Goal: Transaction & Acquisition: Obtain resource

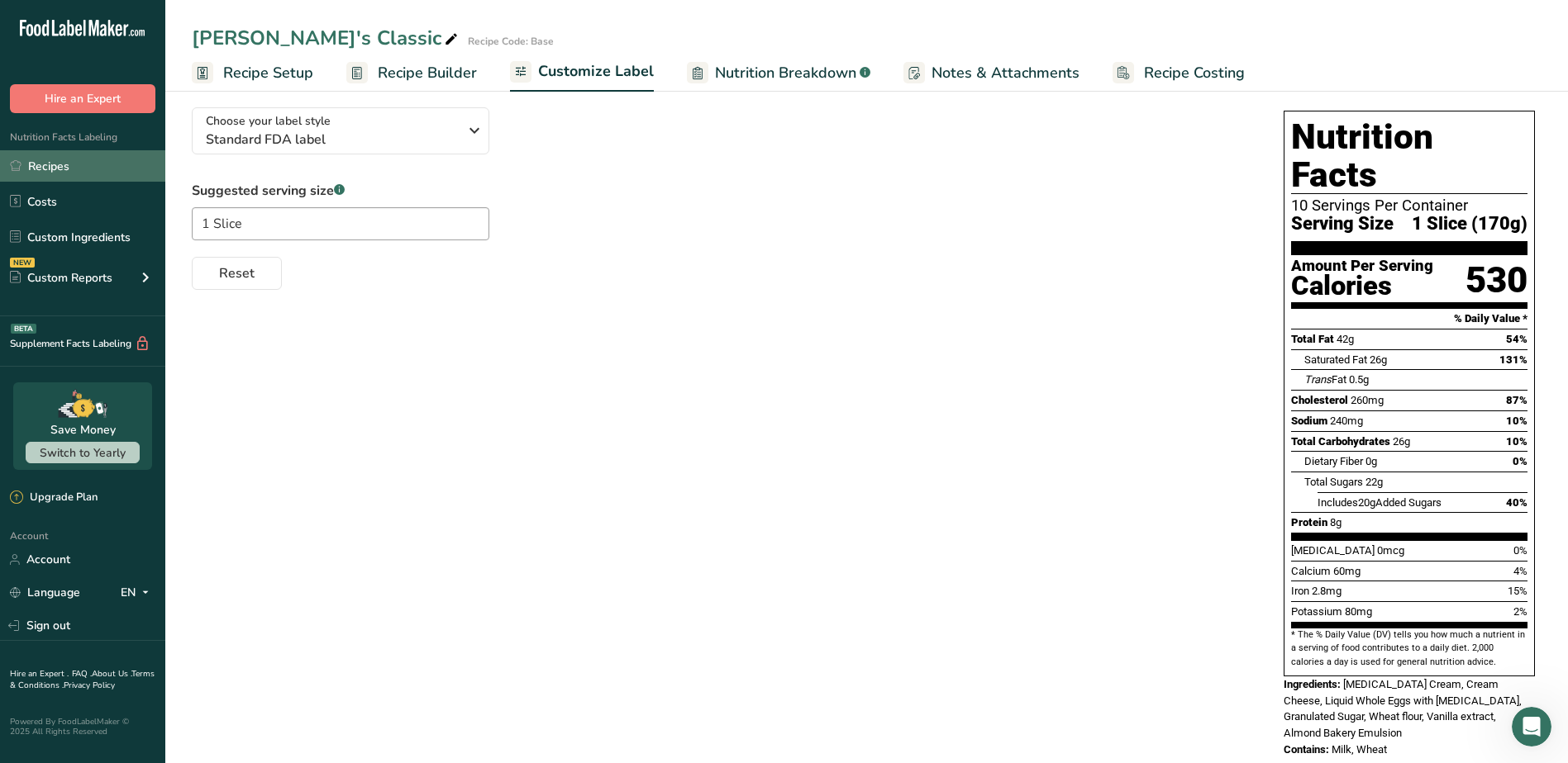
click at [37, 164] on link "Recipes" at bounding box center [82, 166] width 165 height 31
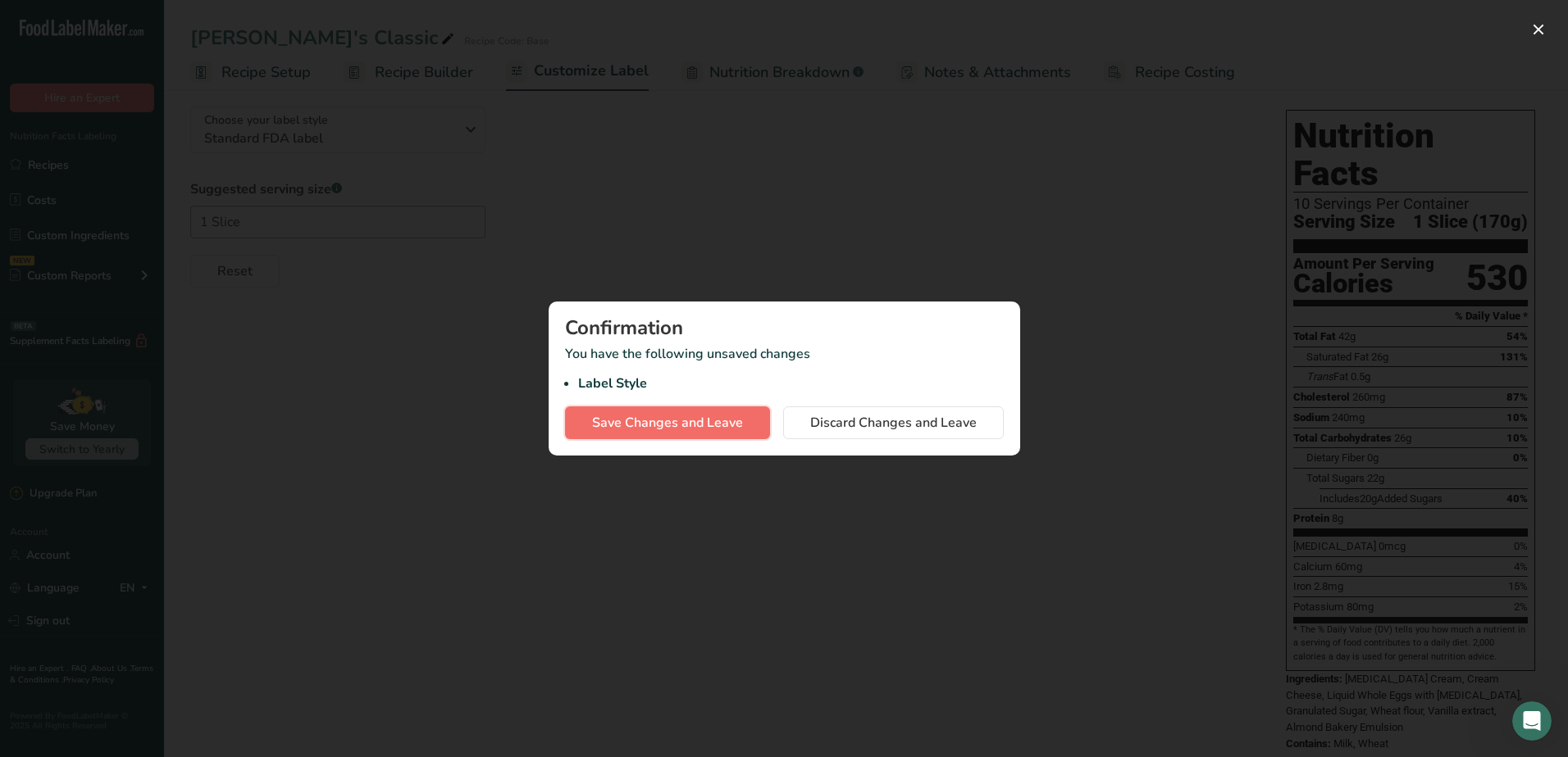
click at [644, 429] on span "Save Changes and Leave" at bounding box center [667, 423] width 151 height 20
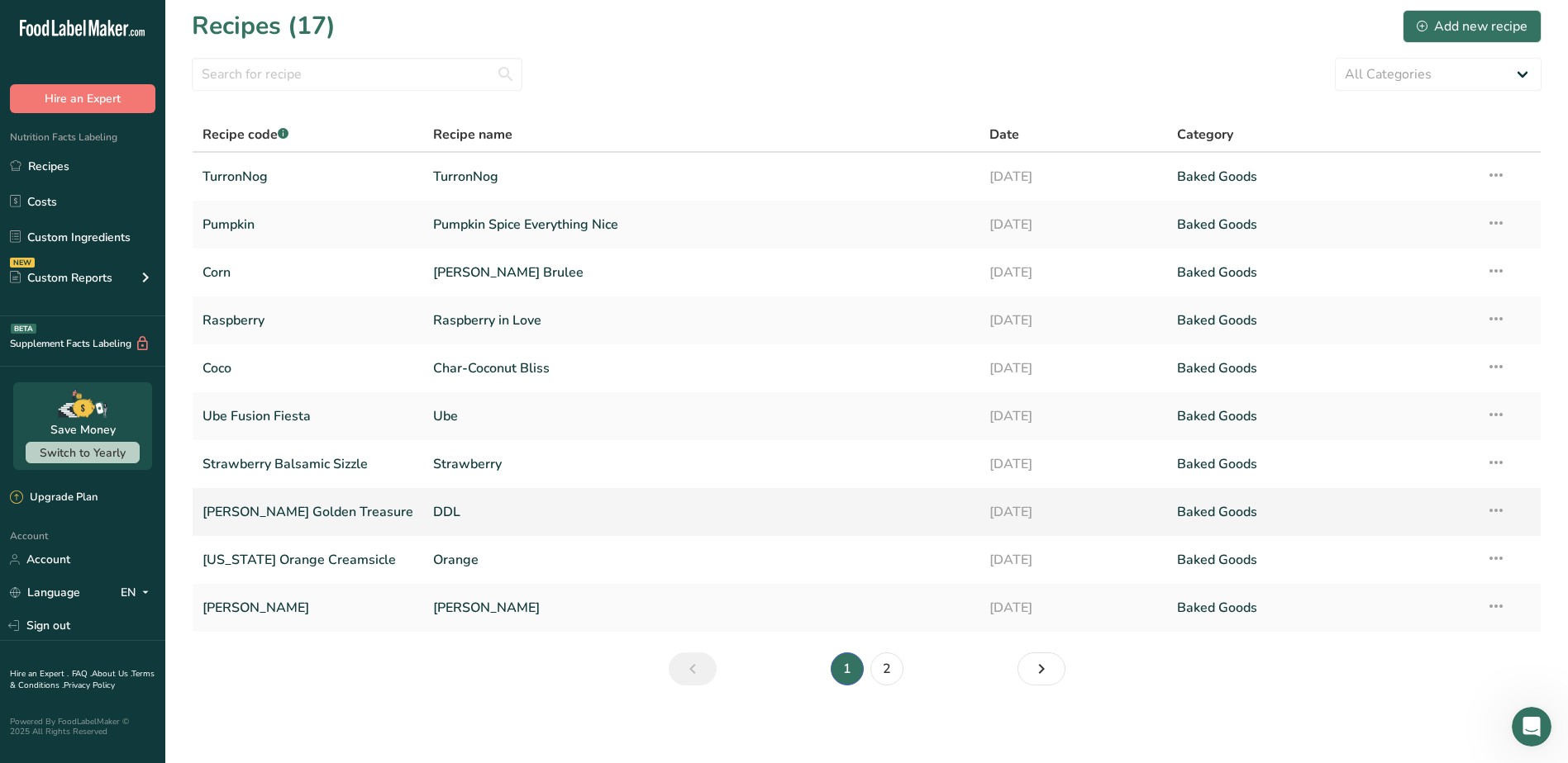
scroll to position [8, 0]
click at [887, 670] on link "2" at bounding box center [887, 668] width 33 height 33
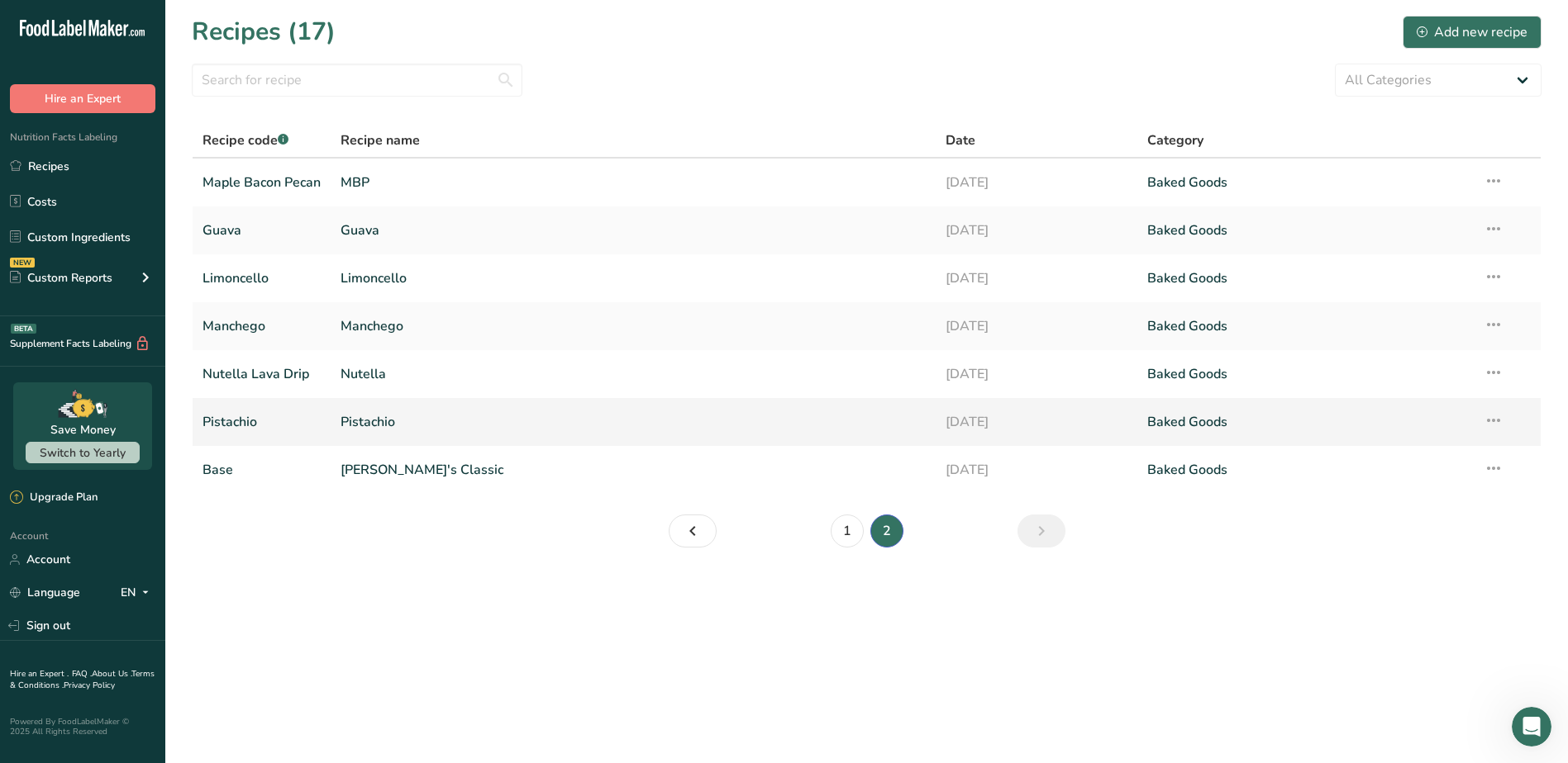
click at [243, 425] on link "Pistachio" at bounding box center [261, 422] width 118 height 34
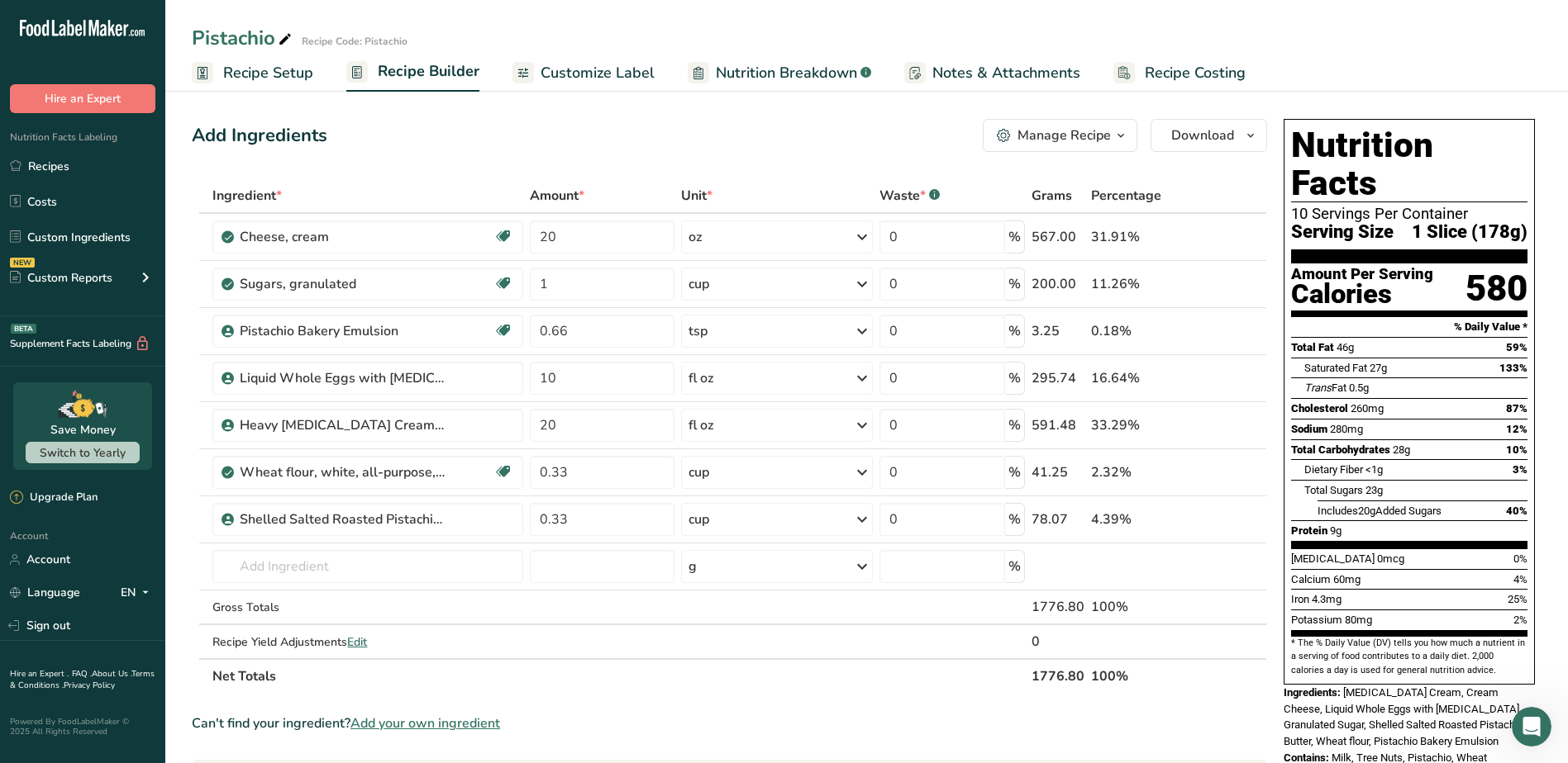
click at [594, 73] on span "Customize Label" at bounding box center [597, 72] width 115 height 22
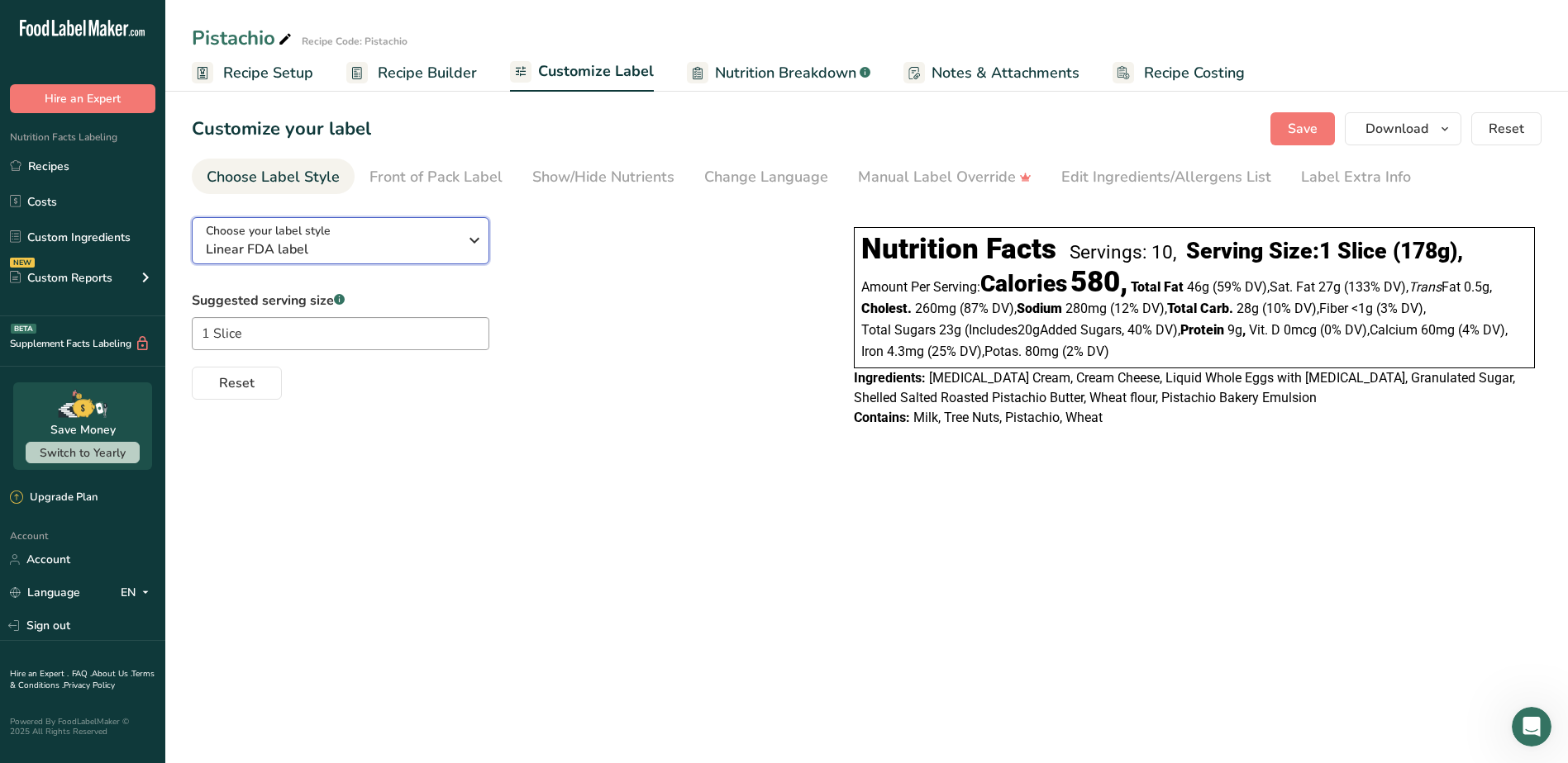
click at [387, 241] on span "Linear FDA label" at bounding box center [332, 249] width 252 height 20
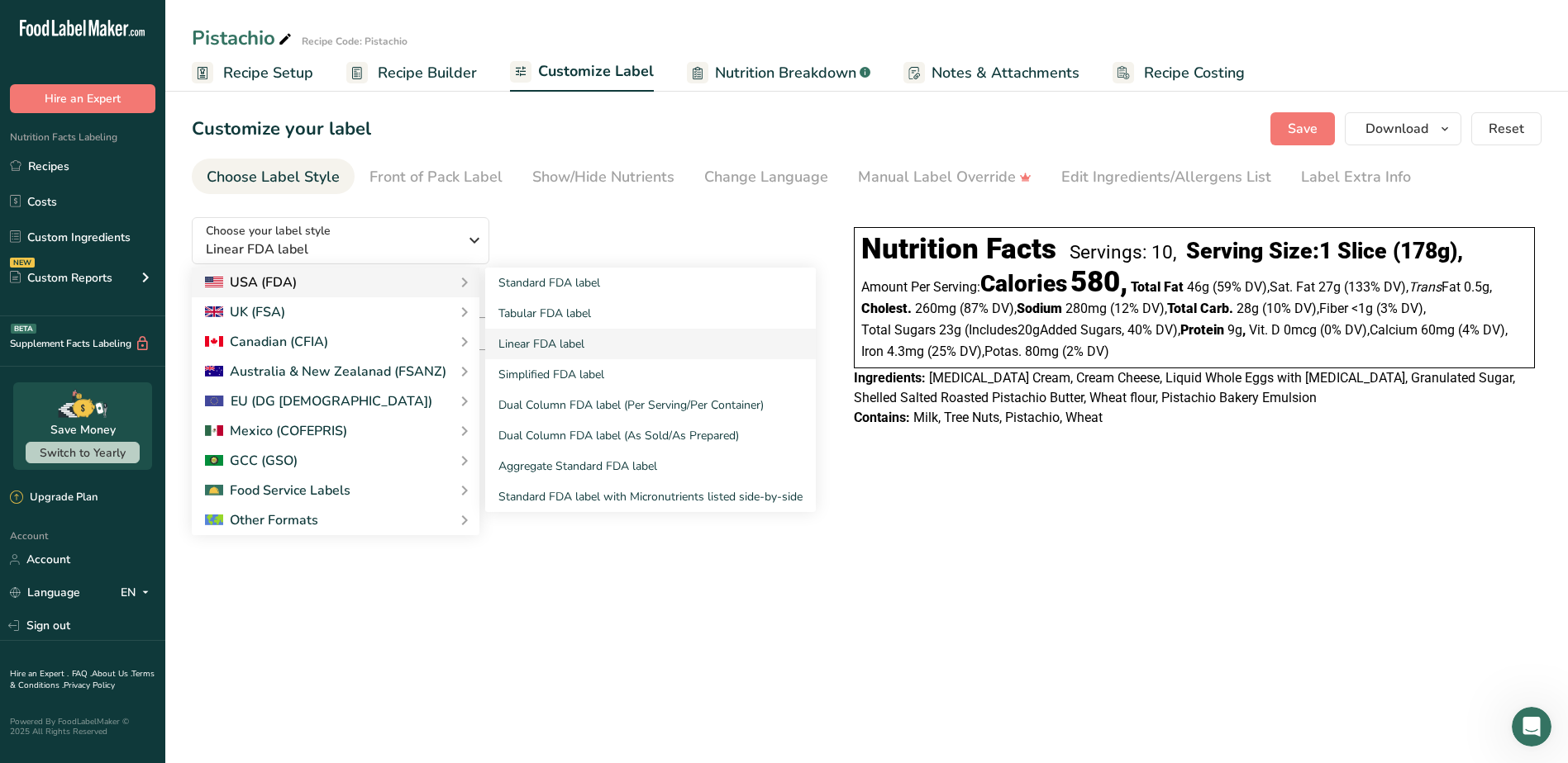
click at [326, 285] on div "USA (FDA)" at bounding box center [336, 282] width 261 height 20
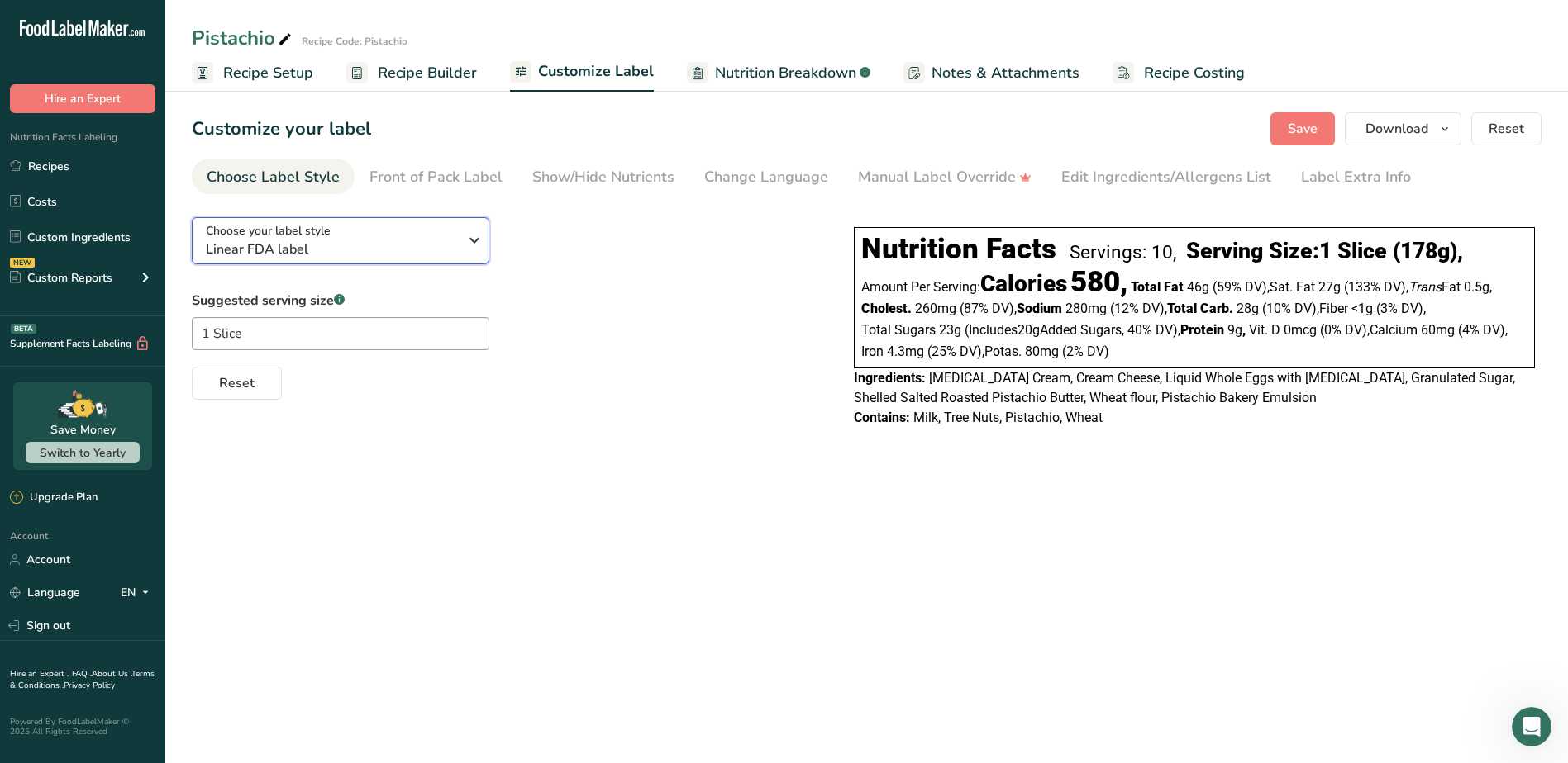
click at [319, 244] on span "Linear FDA label" at bounding box center [332, 249] width 252 height 20
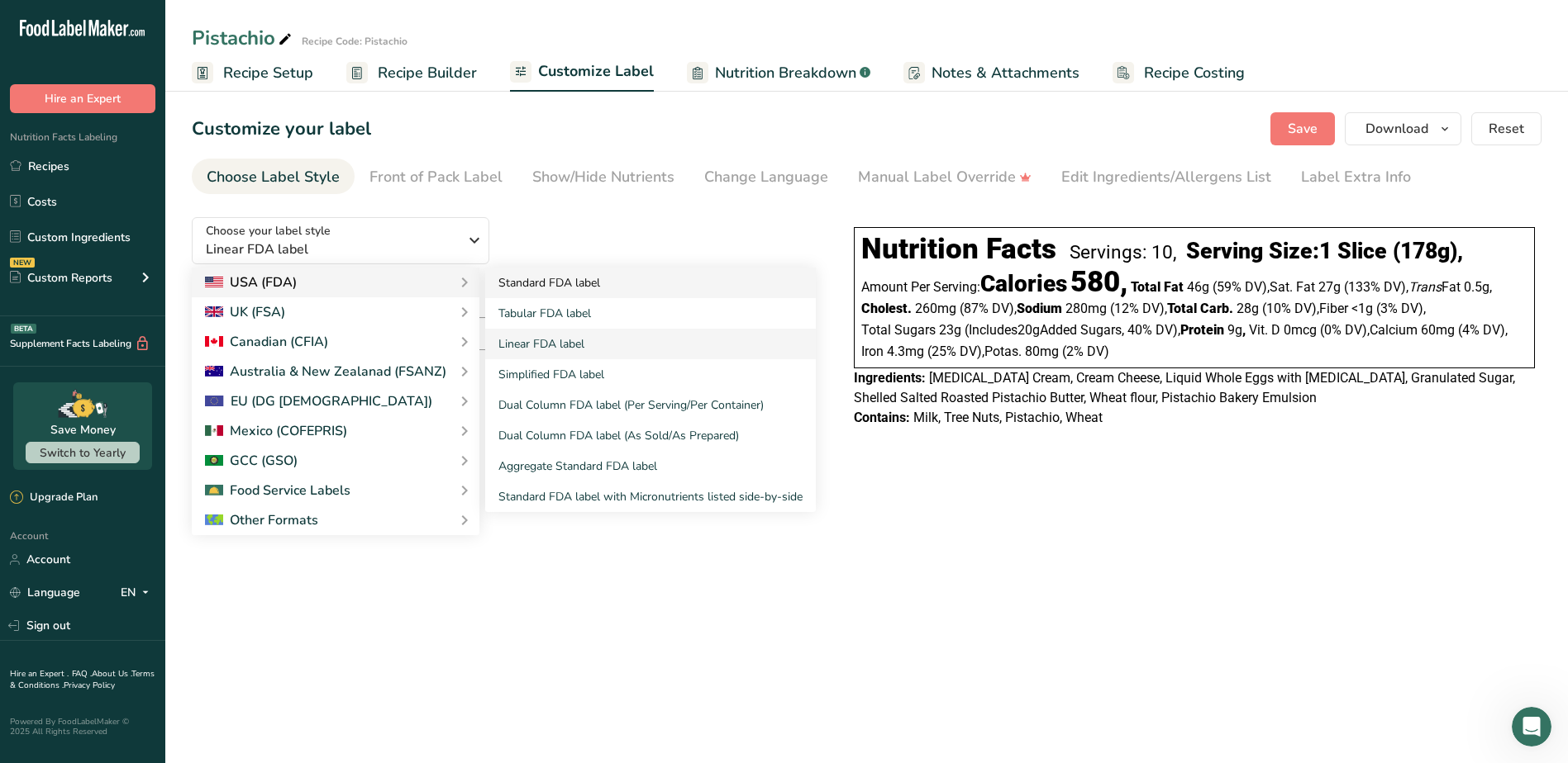
click at [557, 284] on link "Standard FDA label" at bounding box center [650, 283] width 330 height 31
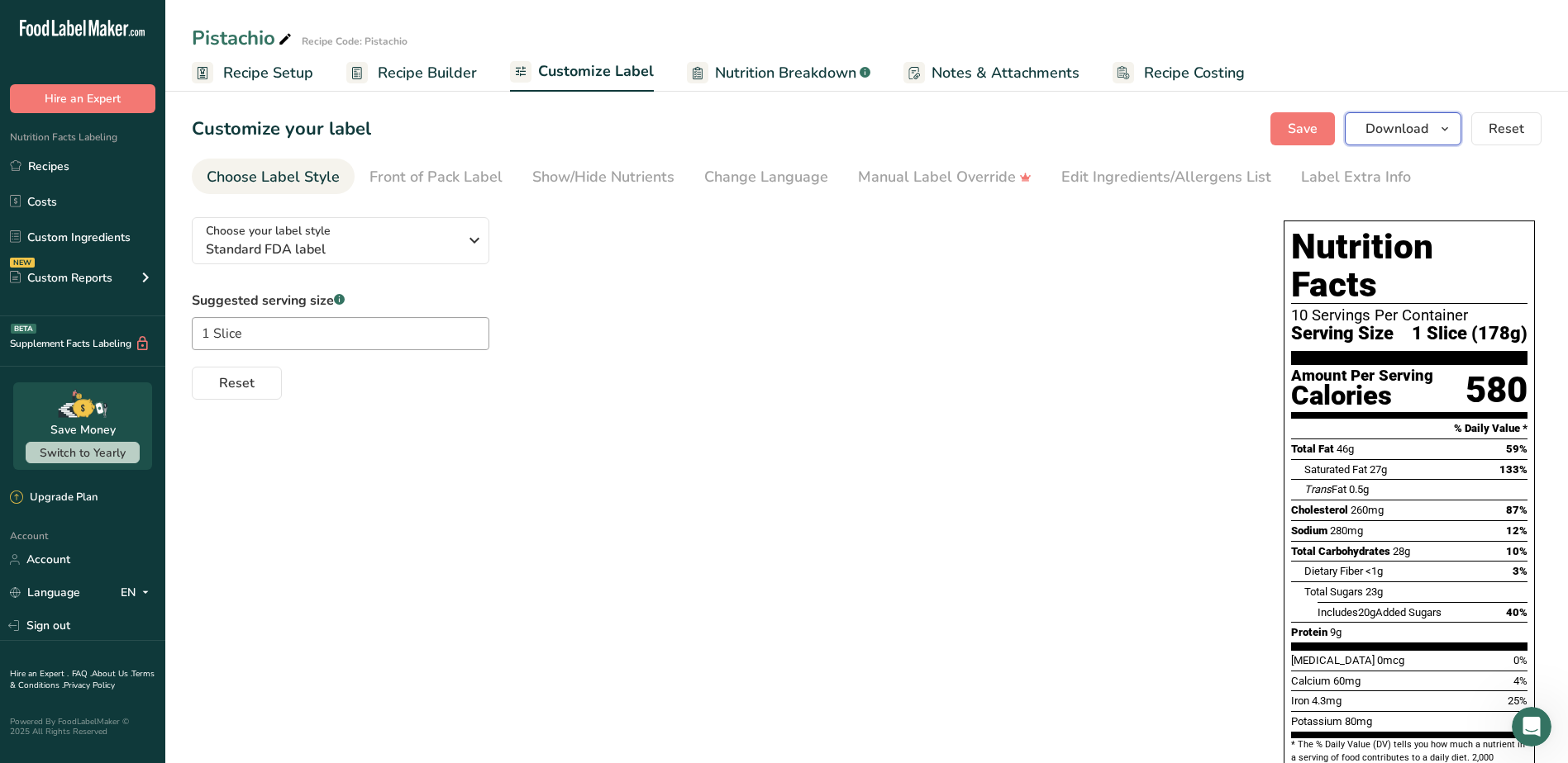
click at [1424, 119] on span "Download" at bounding box center [1397, 129] width 63 height 20
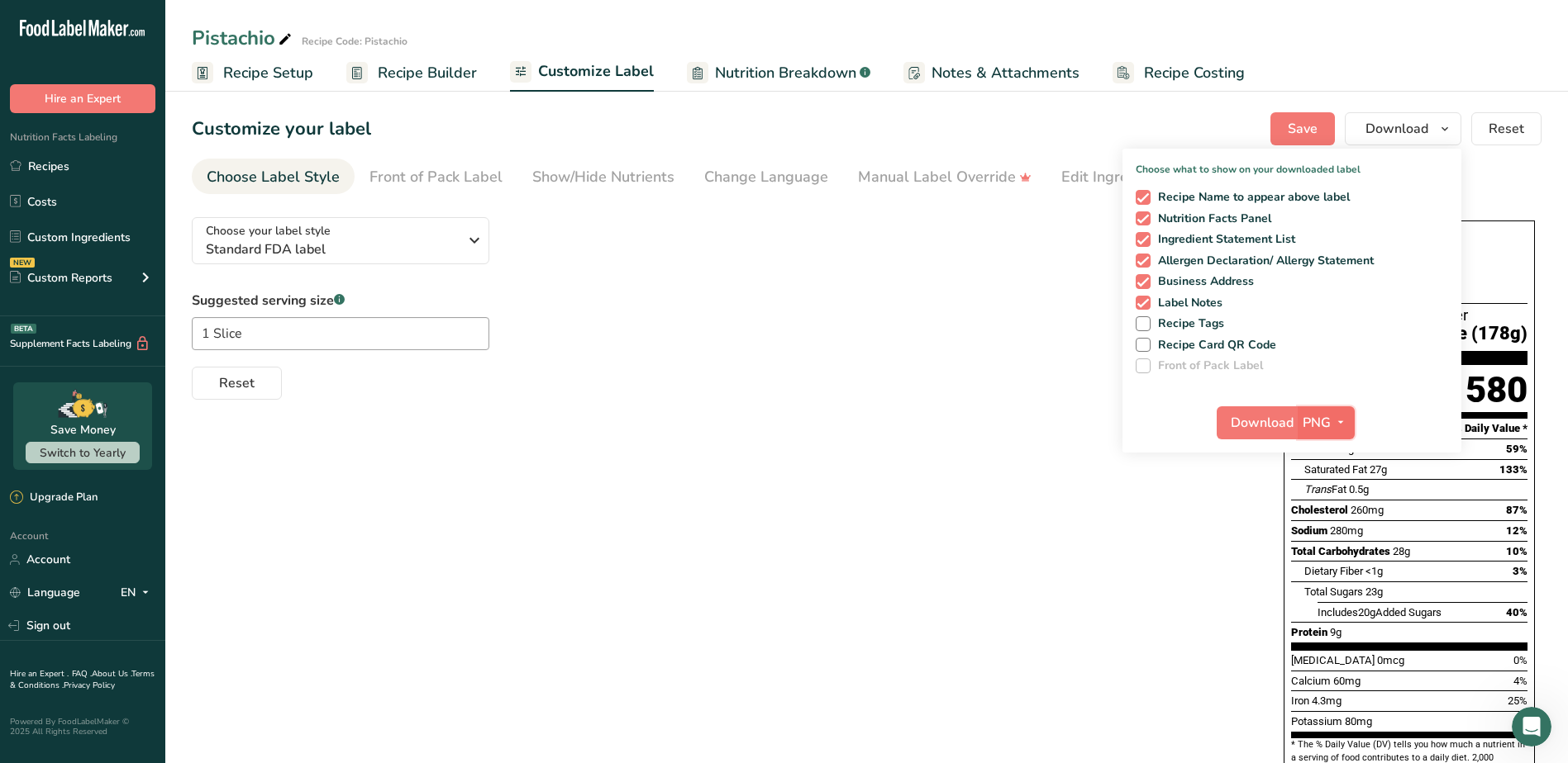
click at [1326, 424] on span "PNG" at bounding box center [1316, 423] width 28 height 20
click at [1331, 456] on link "PNG" at bounding box center [1328, 456] width 52 height 28
click at [1257, 428] on span "Download" at bounding box center [1263, 423] width 63 height 20
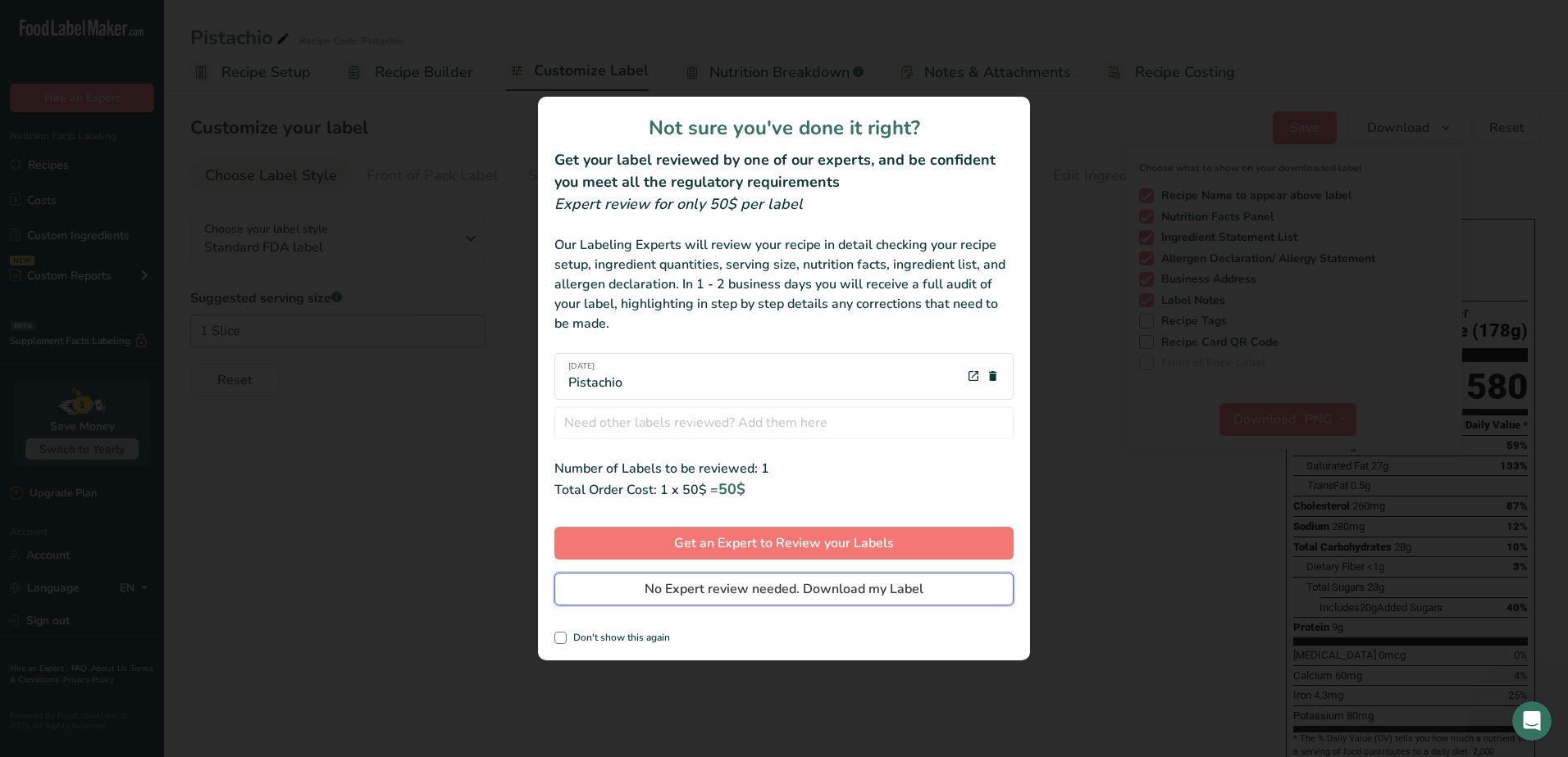
click at [836, 590] on span "No Expert review needed. Download my Label" at bounding box center [784, 589] width 279 height 20
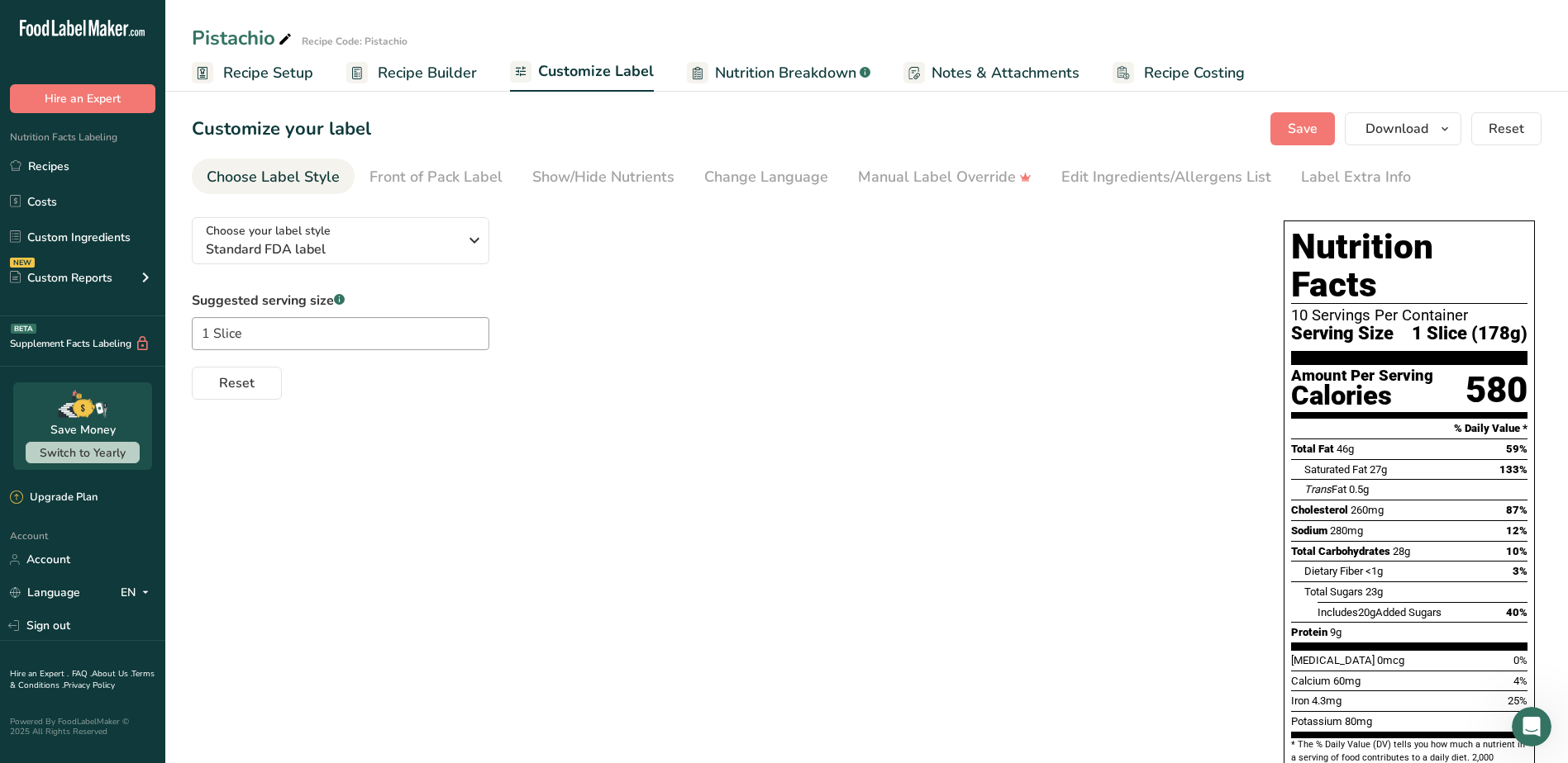
click at [822, 469] on div "Choose your label style Standard FDA label USA (FDA) Standard FDA label Tabular…" at bounding box center [867, 544] width 1349 height 680
click at [49, 165] on link "Recipes" at bounding box center [82, 166] width 165 height 31
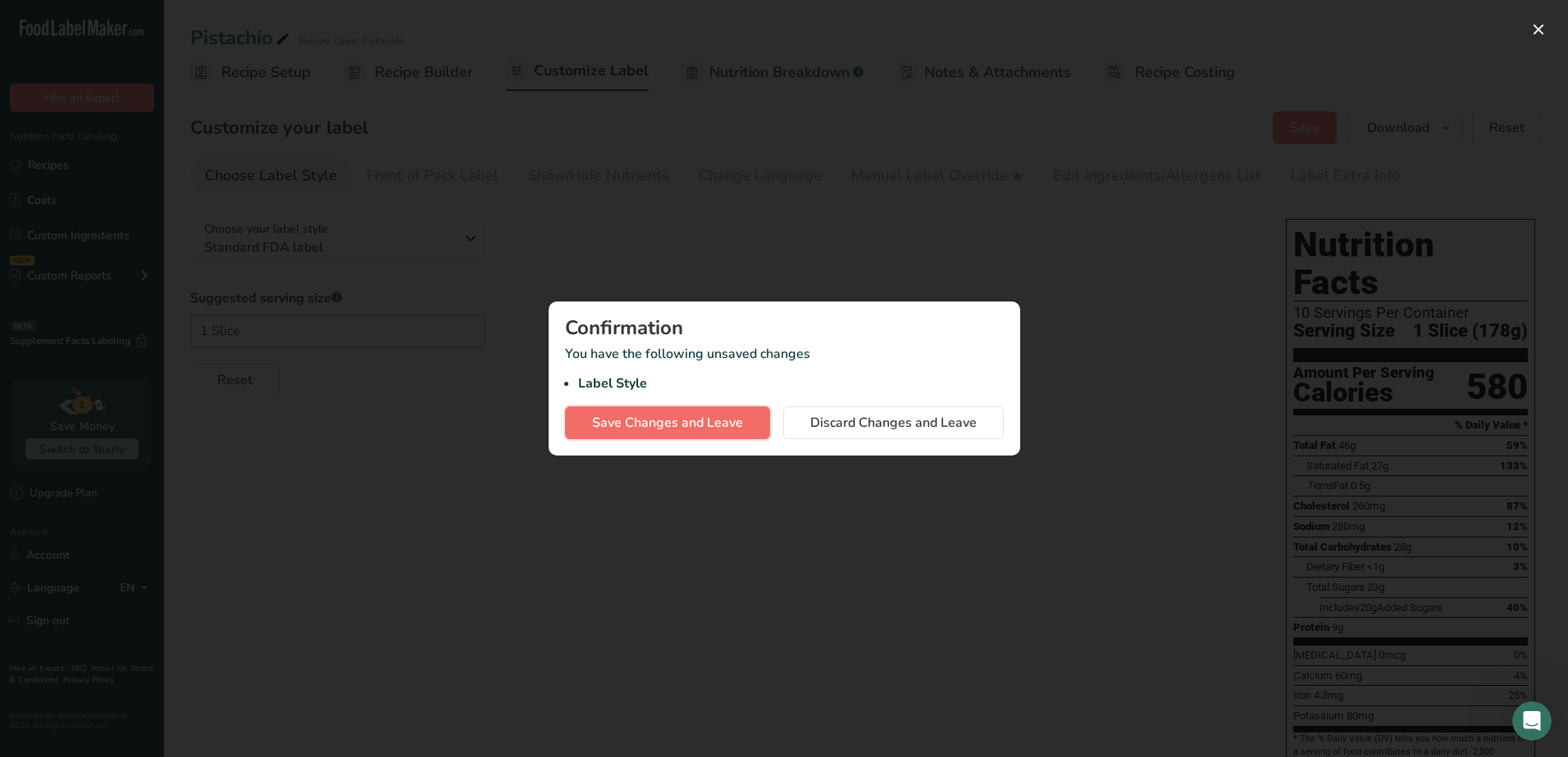
click at [681, 428] on span "Save Changes and Leave" at bounding box center [667, 423] width 151 height 20
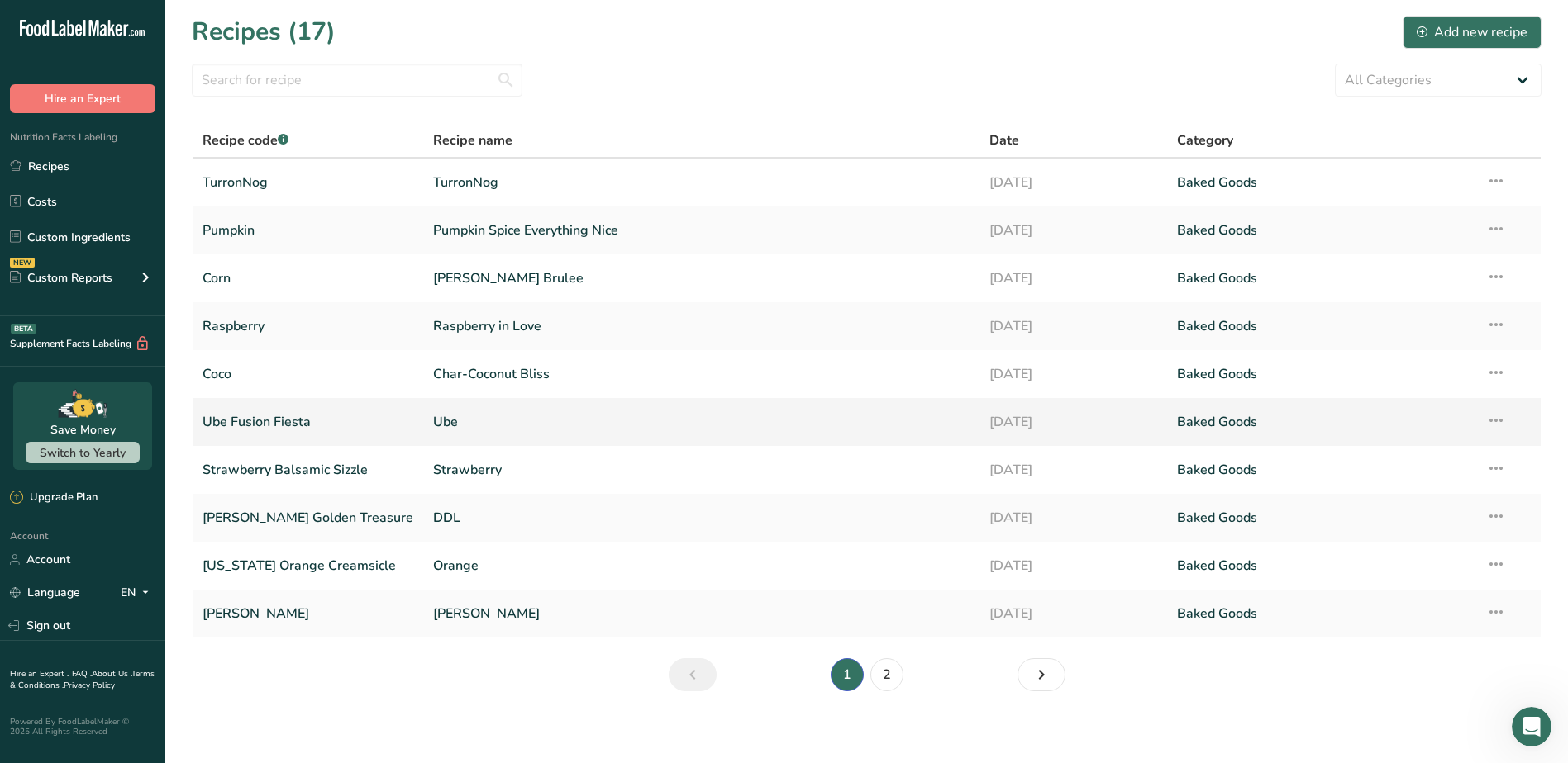
click at [264, 419] on link "Ube Fusion Fiesta" at bounding box center [307, 422] width 211 height 34
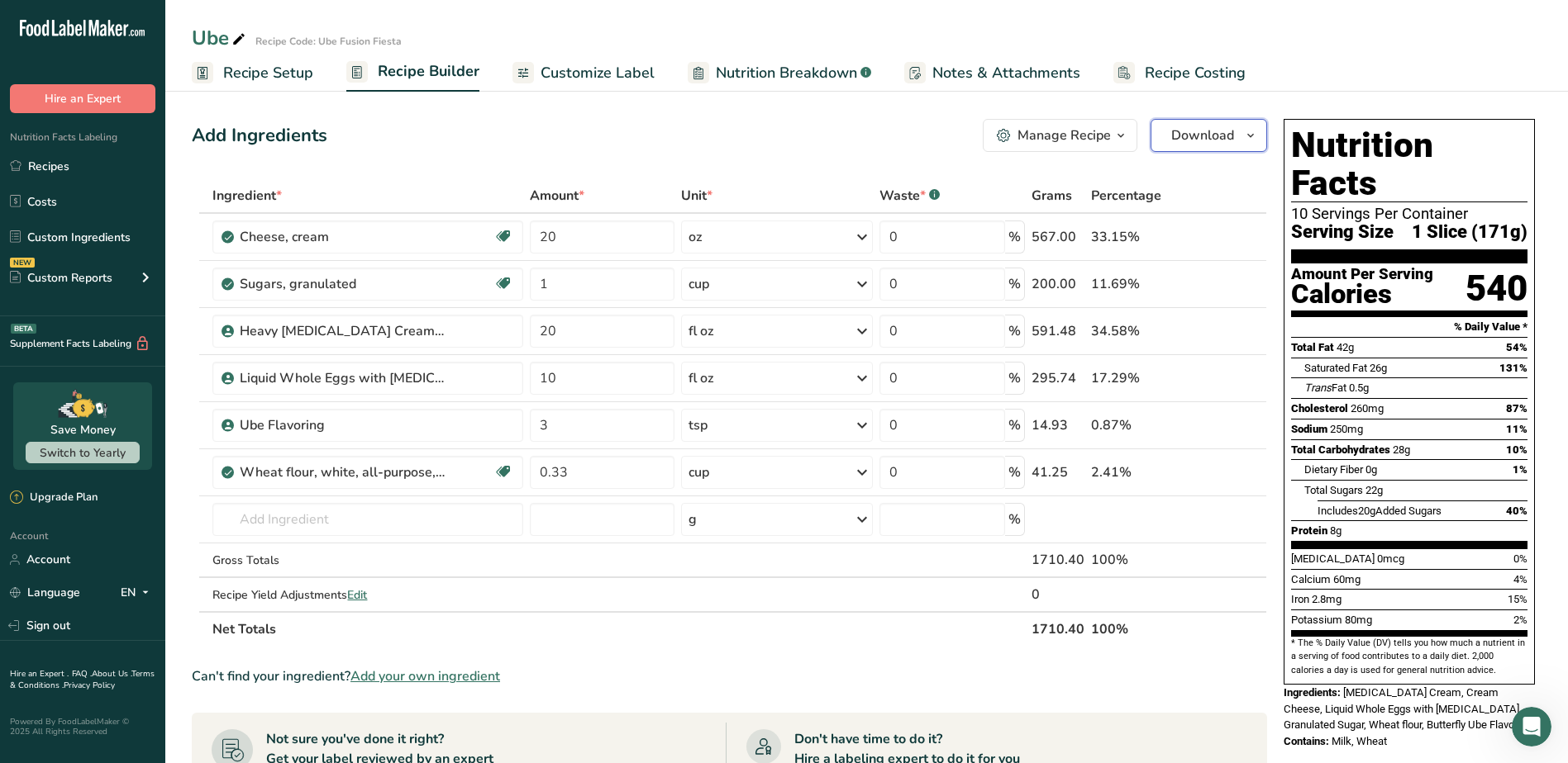
click at [1244, 149] on button "Download" at bounding box center [1209, 135] width 116 height 33
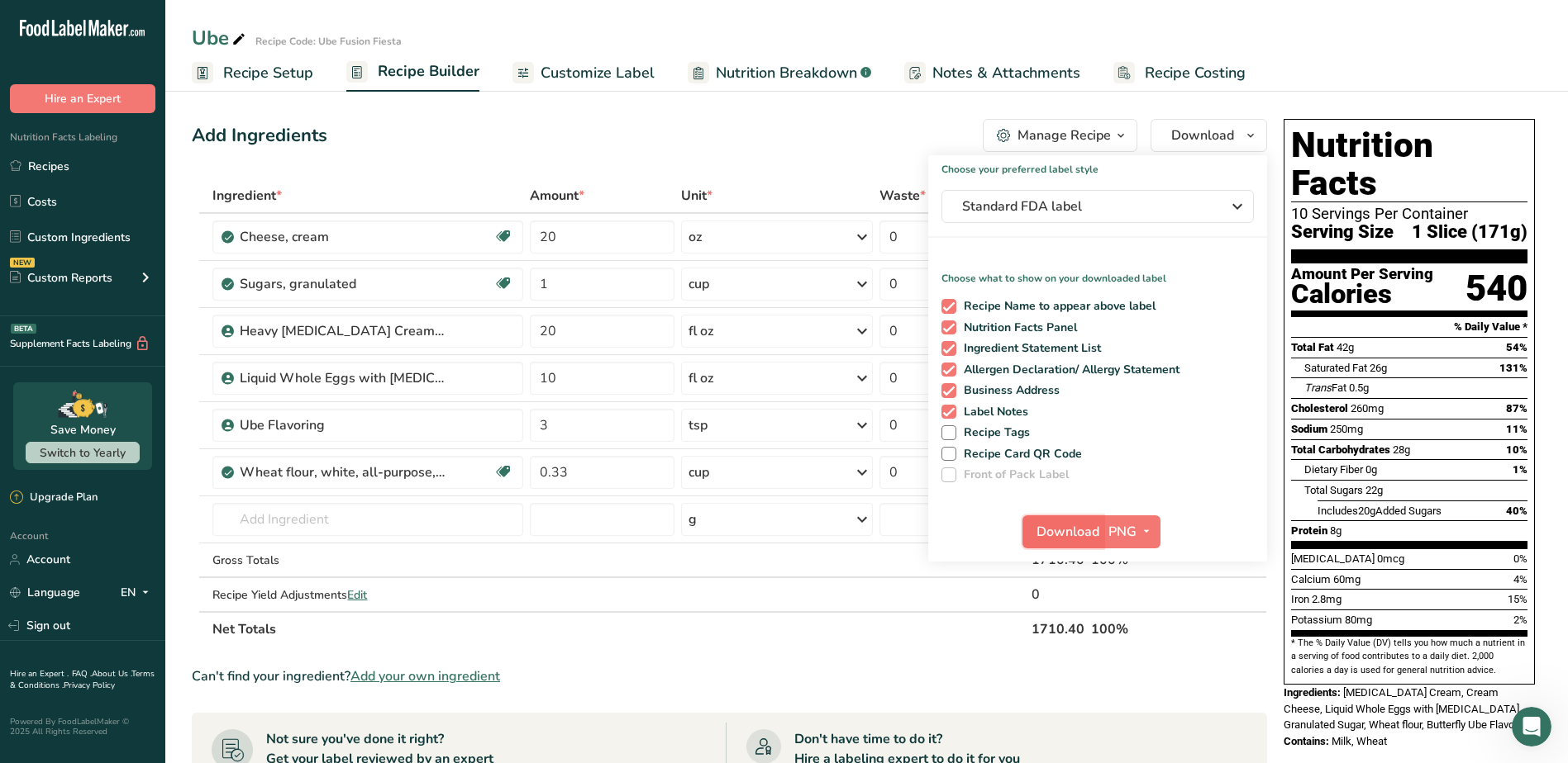
click at [1059, 530] on span "Download" at bounding box center [1068, 531] width 63 height 20
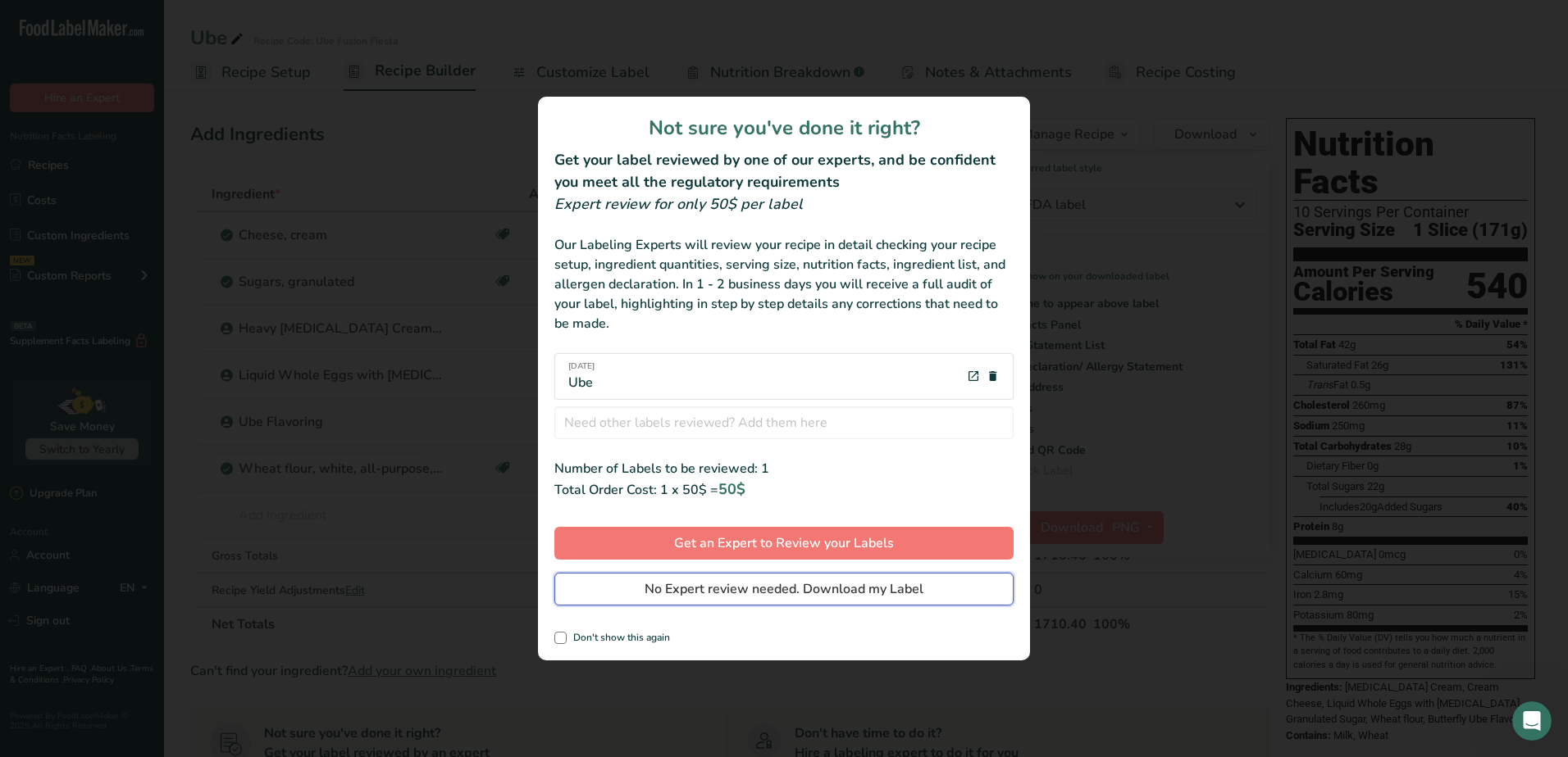
click at [892, 593] on span "No Expert review needed. Download my Label" at bounding box center [784, 589] width 279 height 20
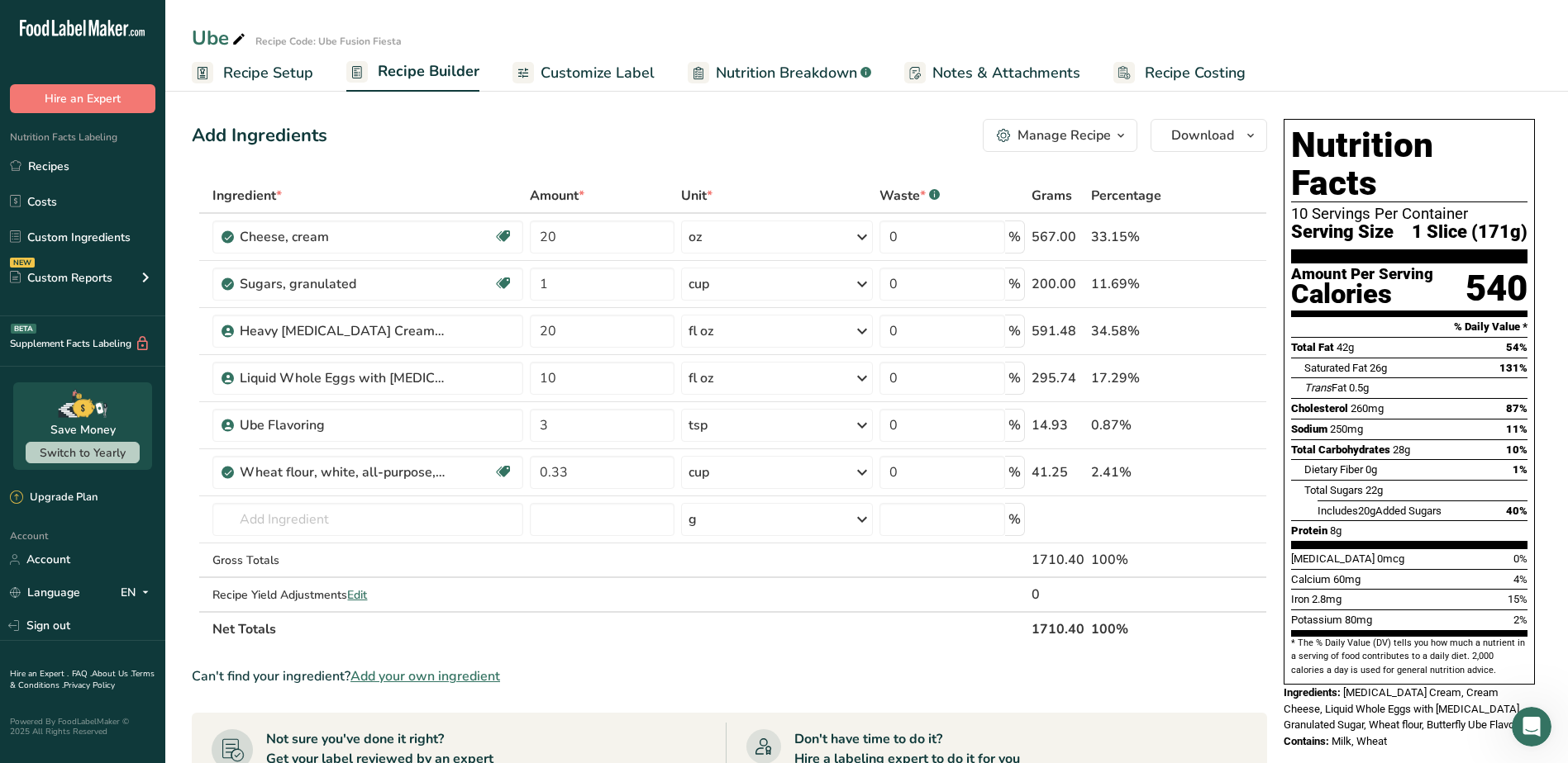
click at [269, 77] on span "Recipe Setup" at bounding box center [268, 72] width 90 height 22
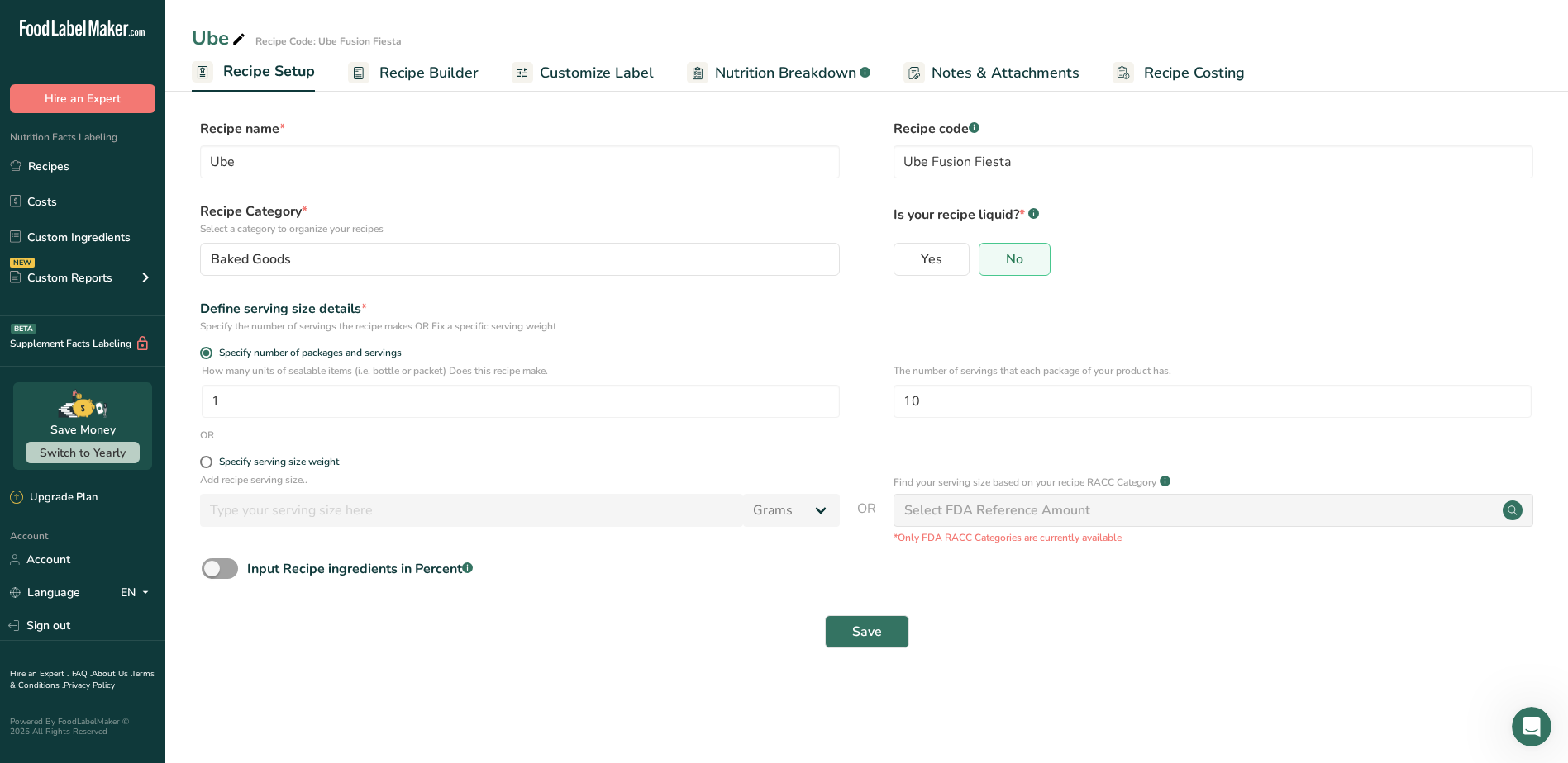
click at [419, 65] on span "Recipe Builder" at bounding box center [429, 72] width 99 height 22
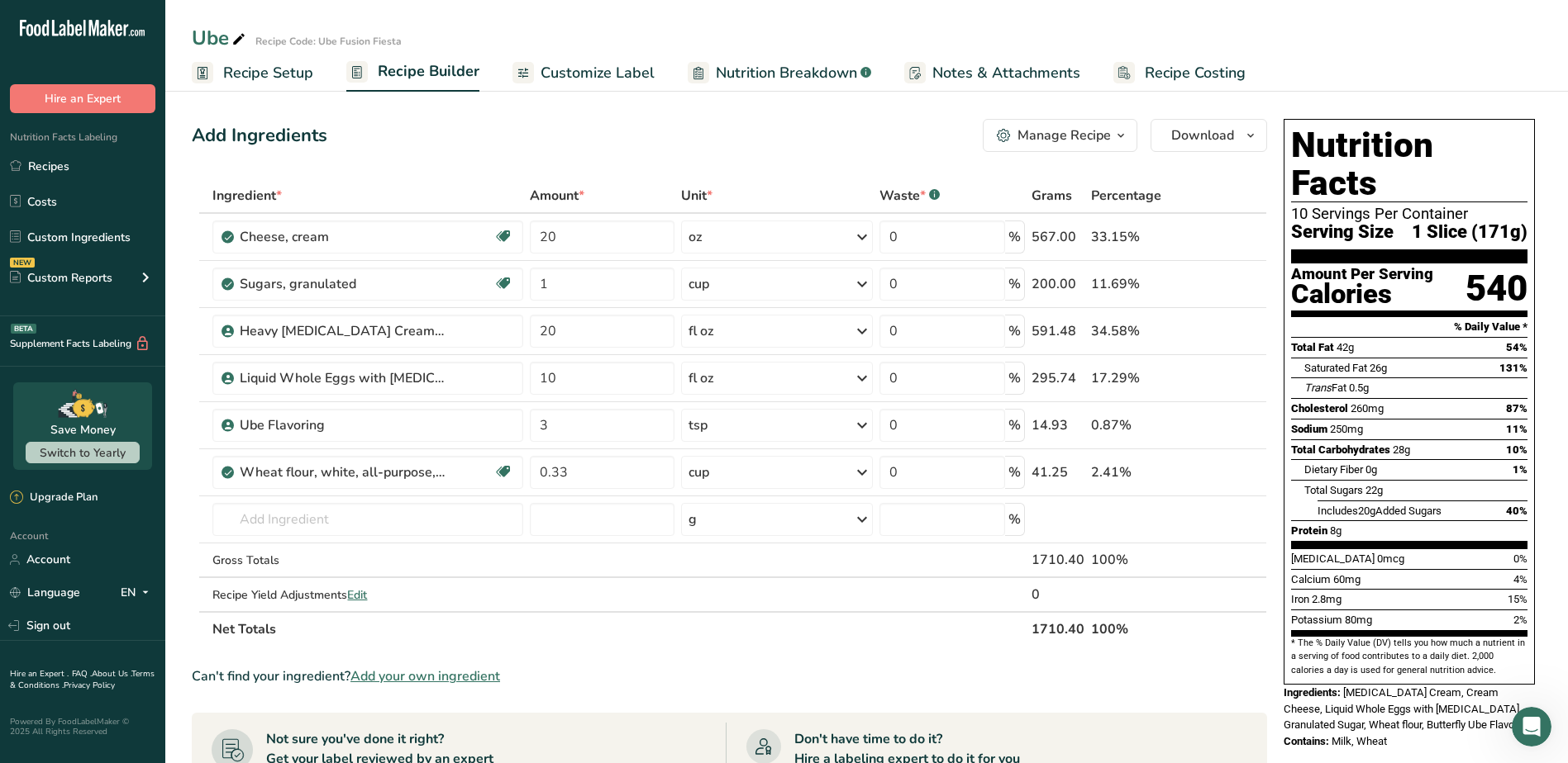
click at [618, 75] on span "Customize Label" at bounding box center [597, 72] width 115 height 22
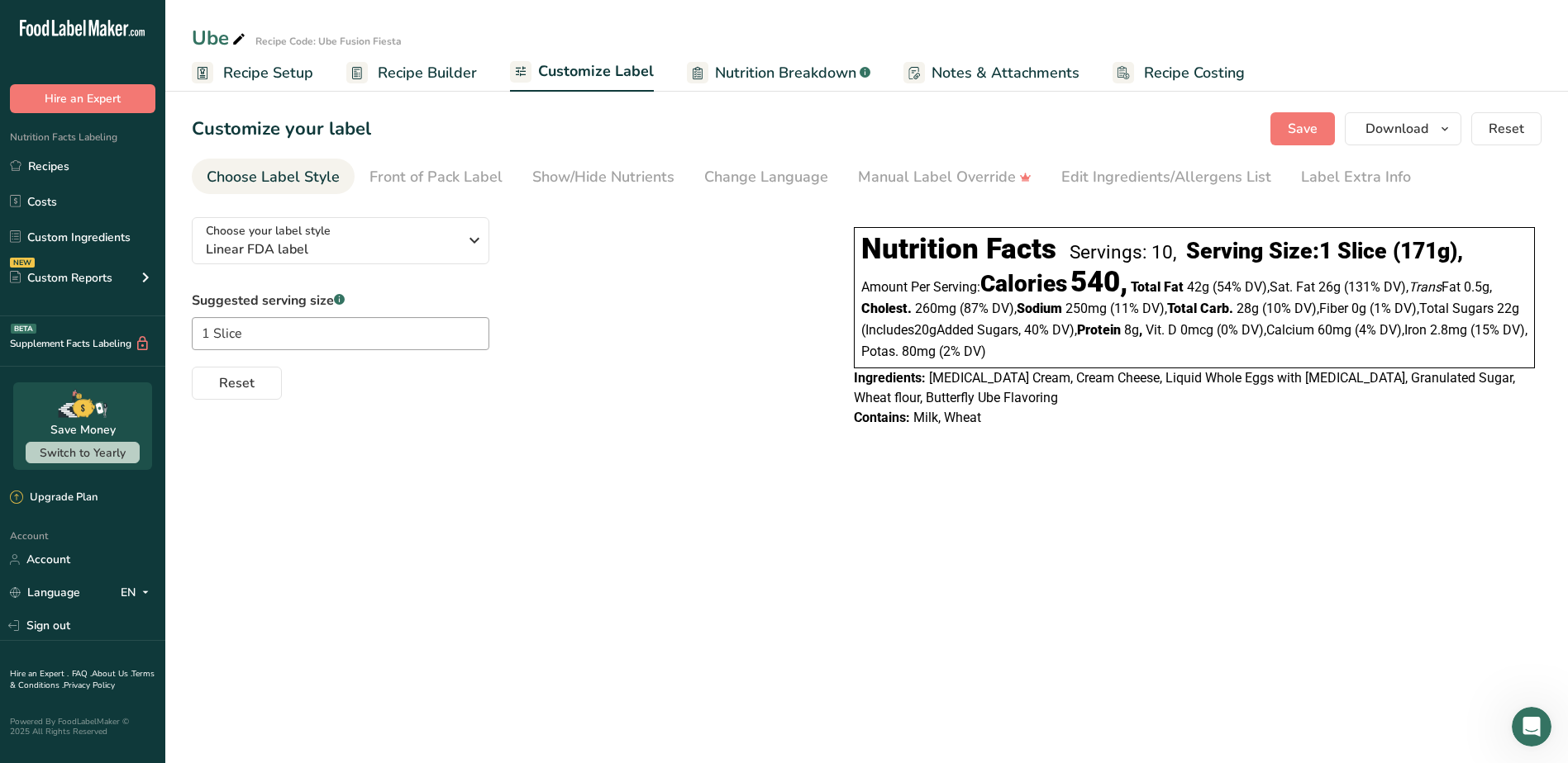
click at [470, 72] on span "Recipe Builder" at bounding box center [428, 72] width 99 height 22
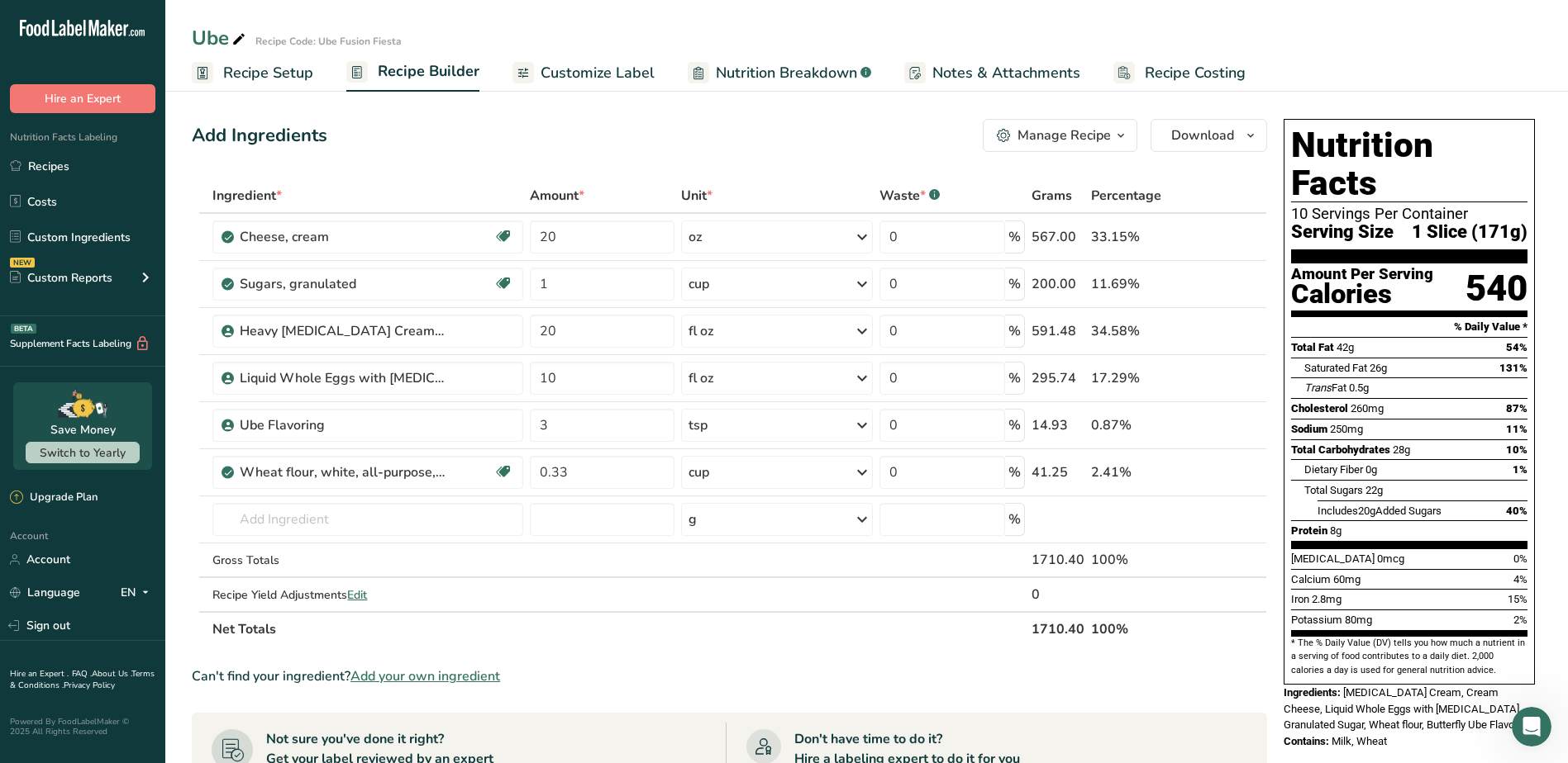
click at [1118, 135] on icon "button" at bounding box center [1121, 136] width 13 height 21
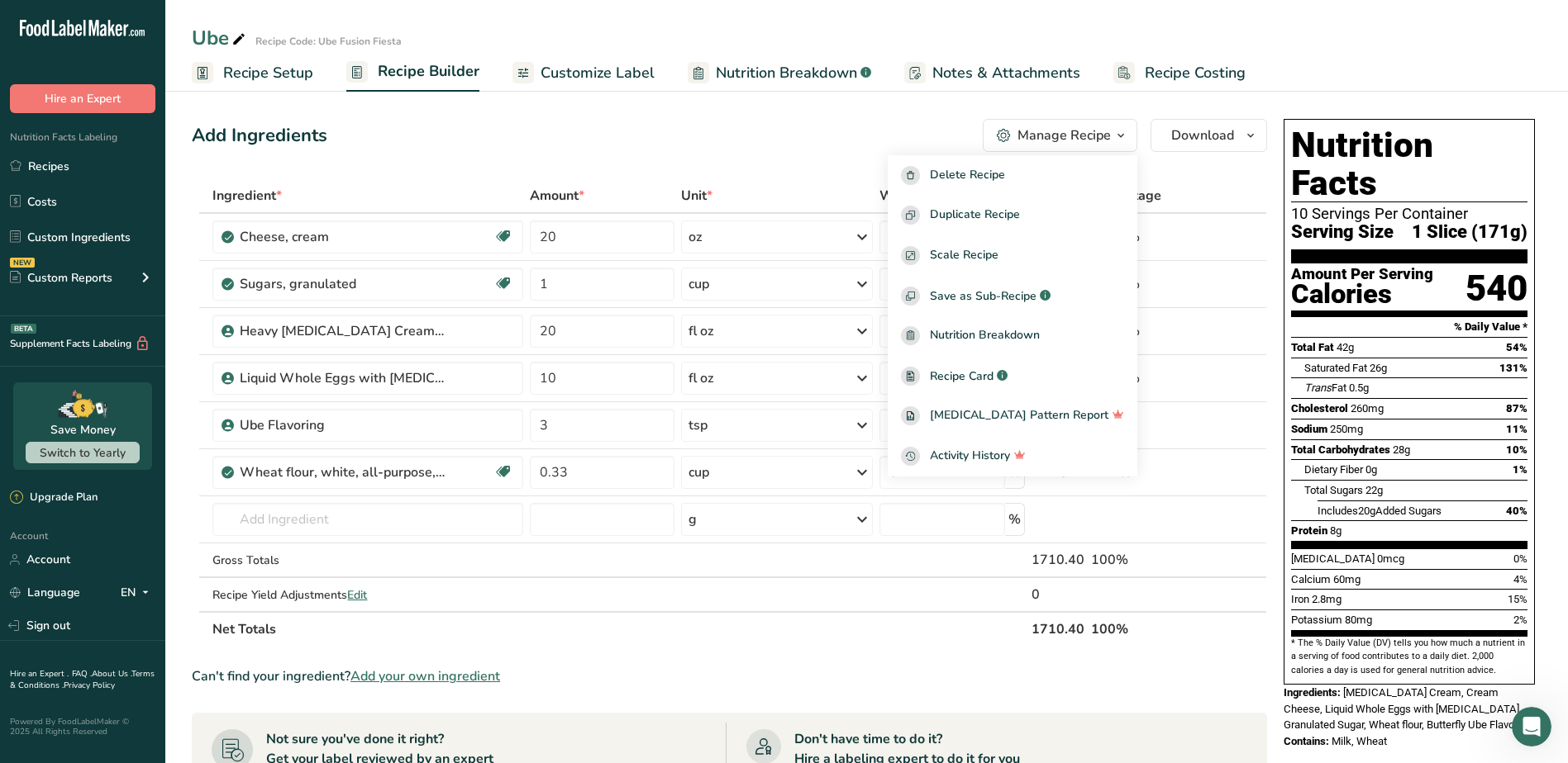
click at [812, 139] on div "Add Ingredients Manage Recipe Delete Recipe Duplicate Recipe Scale Recipe Save …" at bounding box center [729, 135] width 1076 height 33
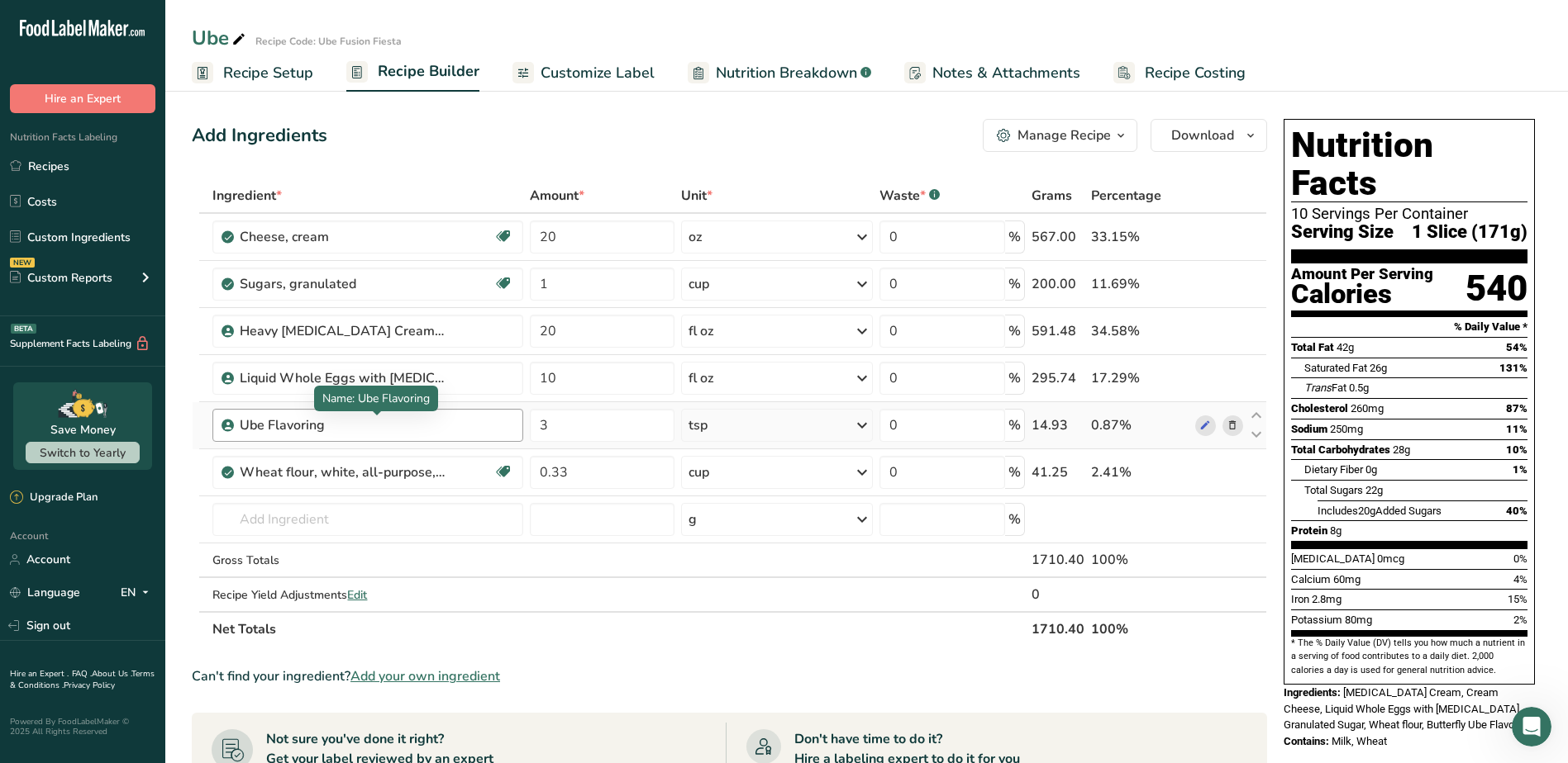
click at [370, 434] on div "Ube Flavoring" at bounding box center [343, 425] width 207 height 20
click at [1201, 425] on icon at bounding box center [1205, 425] width 11 height 17
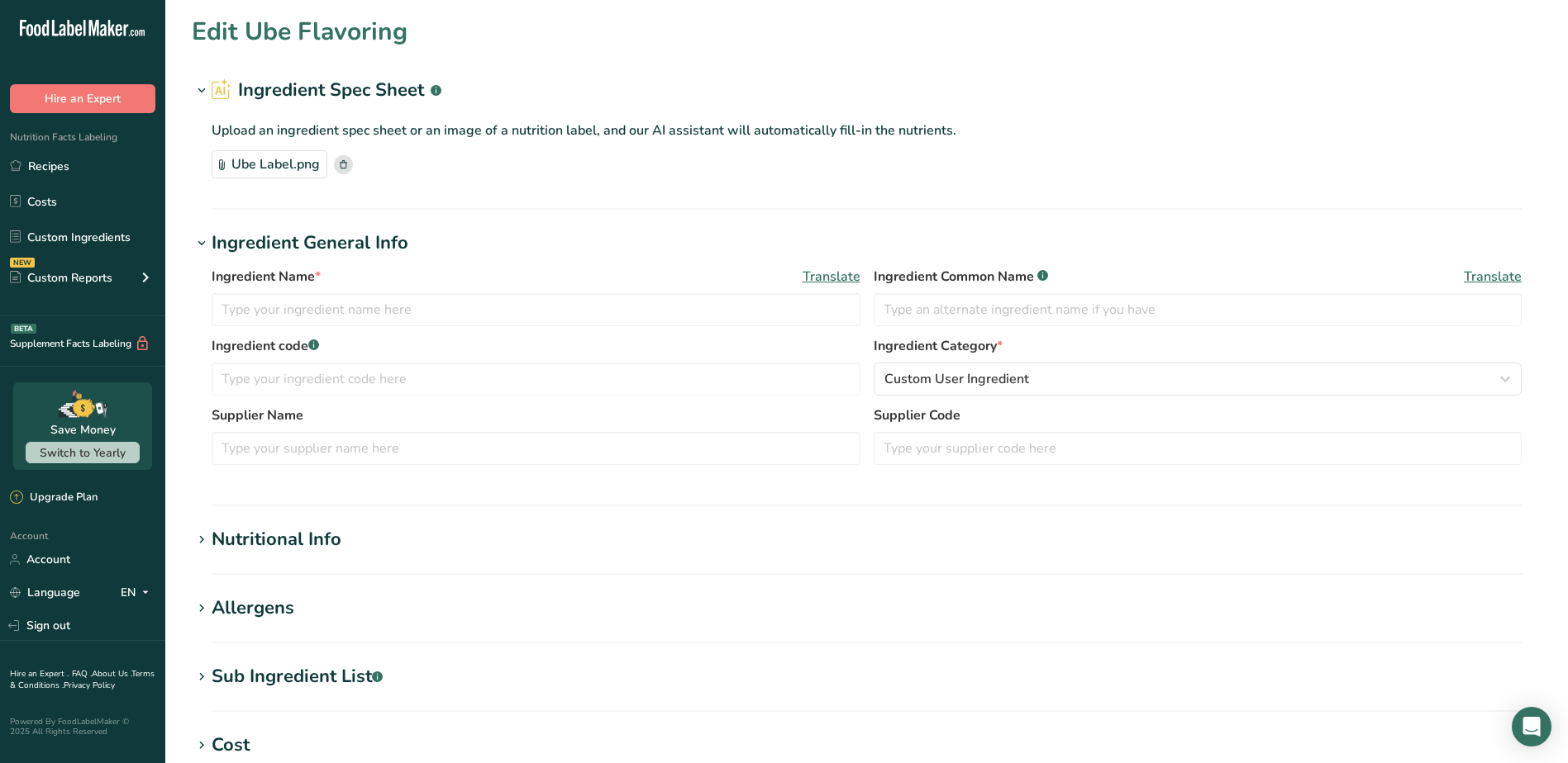
type input "Ube Flavoring"
type input "Butterfly Ube Flavoring"
type input "Butterfly"
type input "083409991117"
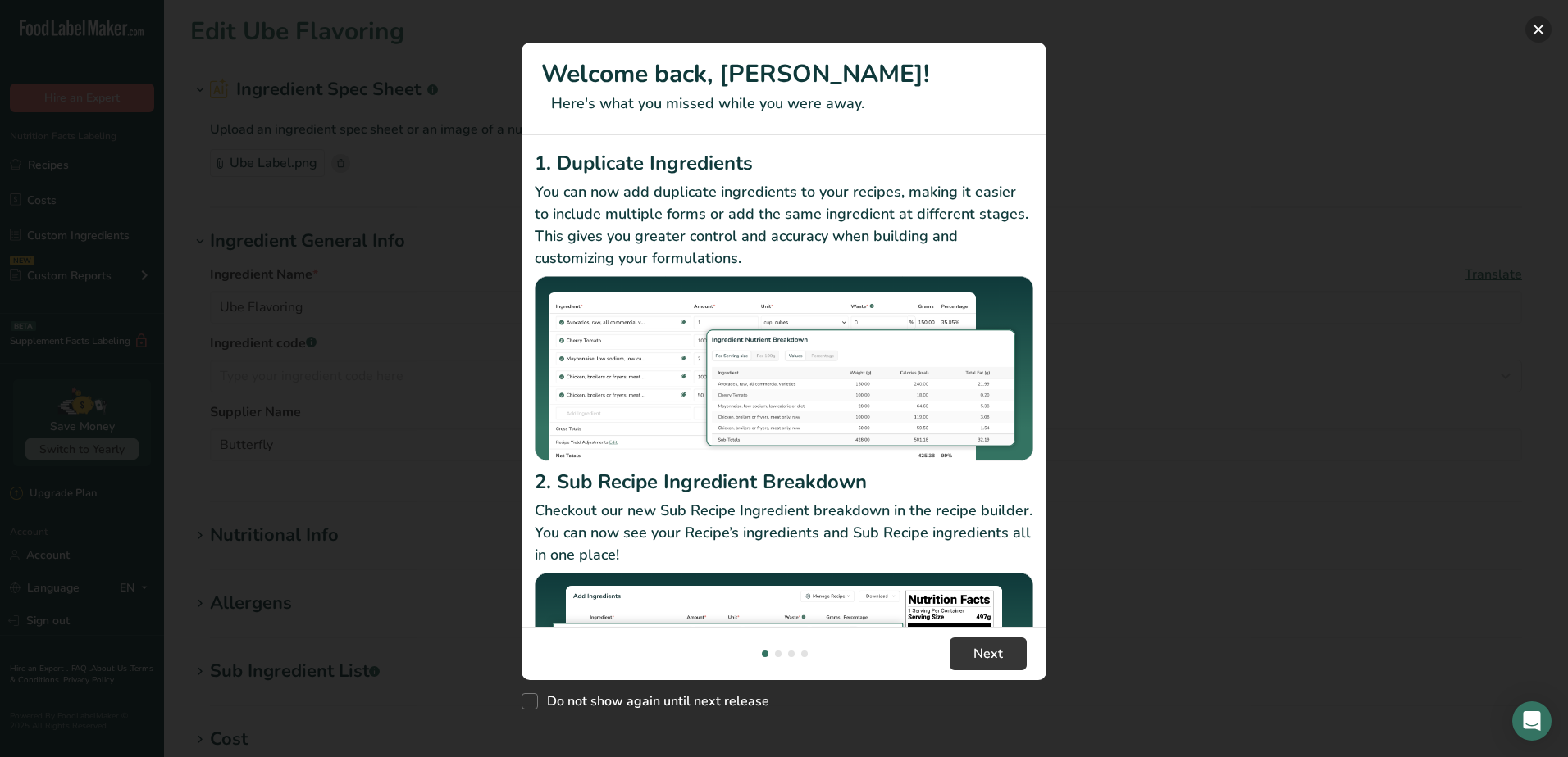
click at [1539, 28] on button "New Features" at bounding box center [1539, 29] width 27 height 26
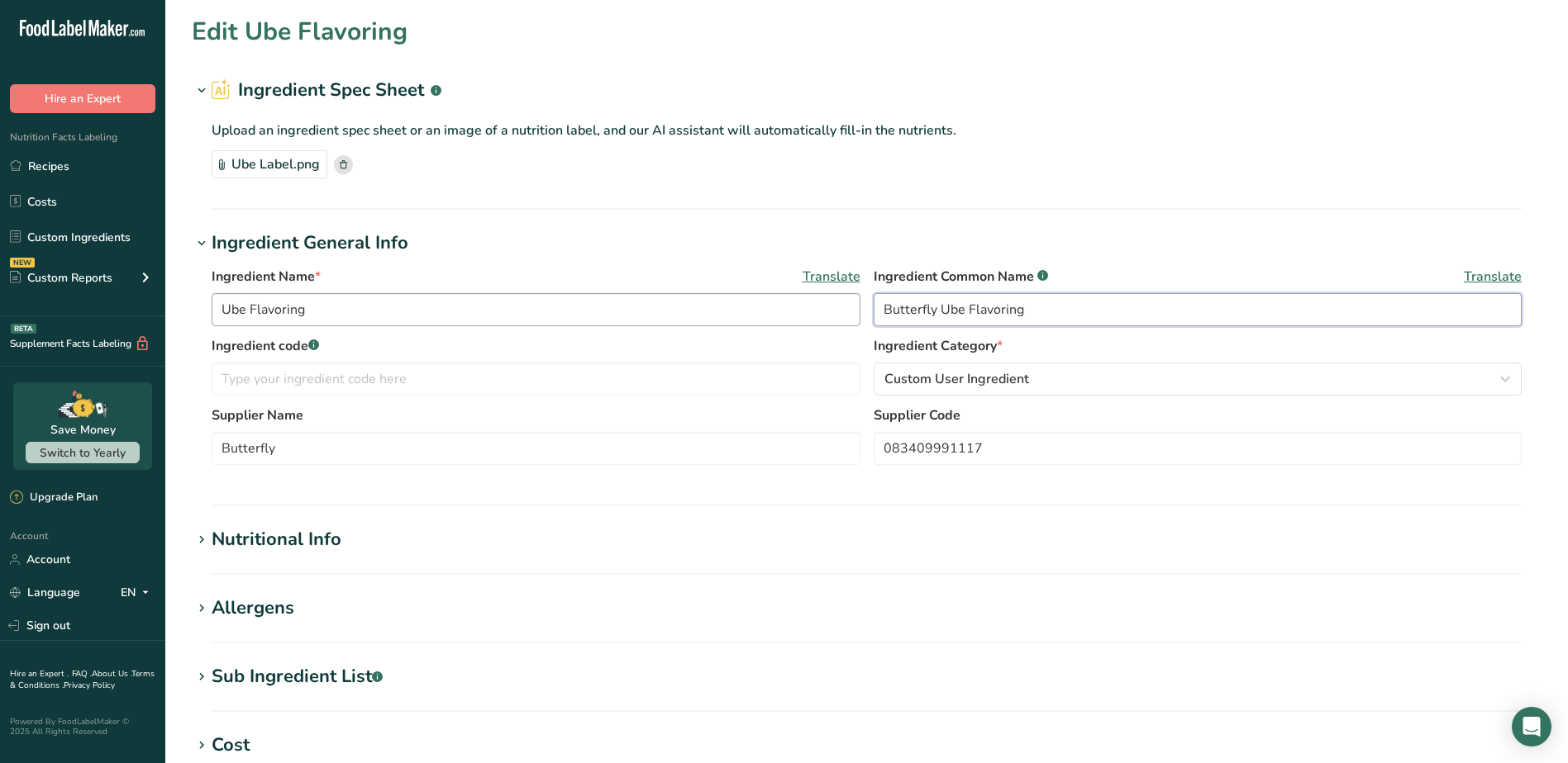
drag, startPoint x: 938, startPoint y: 306, endPoint x: 793, endPoint y: 305, distance: 145.0
click at [793, 305] on div "Ingredient Name * Translate Ube Flavoring Ingredient Common Name .a-a{fill:#347…" at bounding box center [867, 301] width 1310 height 70
type input "Ube Flavoring"
drag, startPoint x: 220, startPoint y: 308, endPoint x: 249, endPoint y: 341, distance: 43.9
click at [220, 308] on input "Ube Flavoring" at bounding box center [536, 309] width 649 height 33
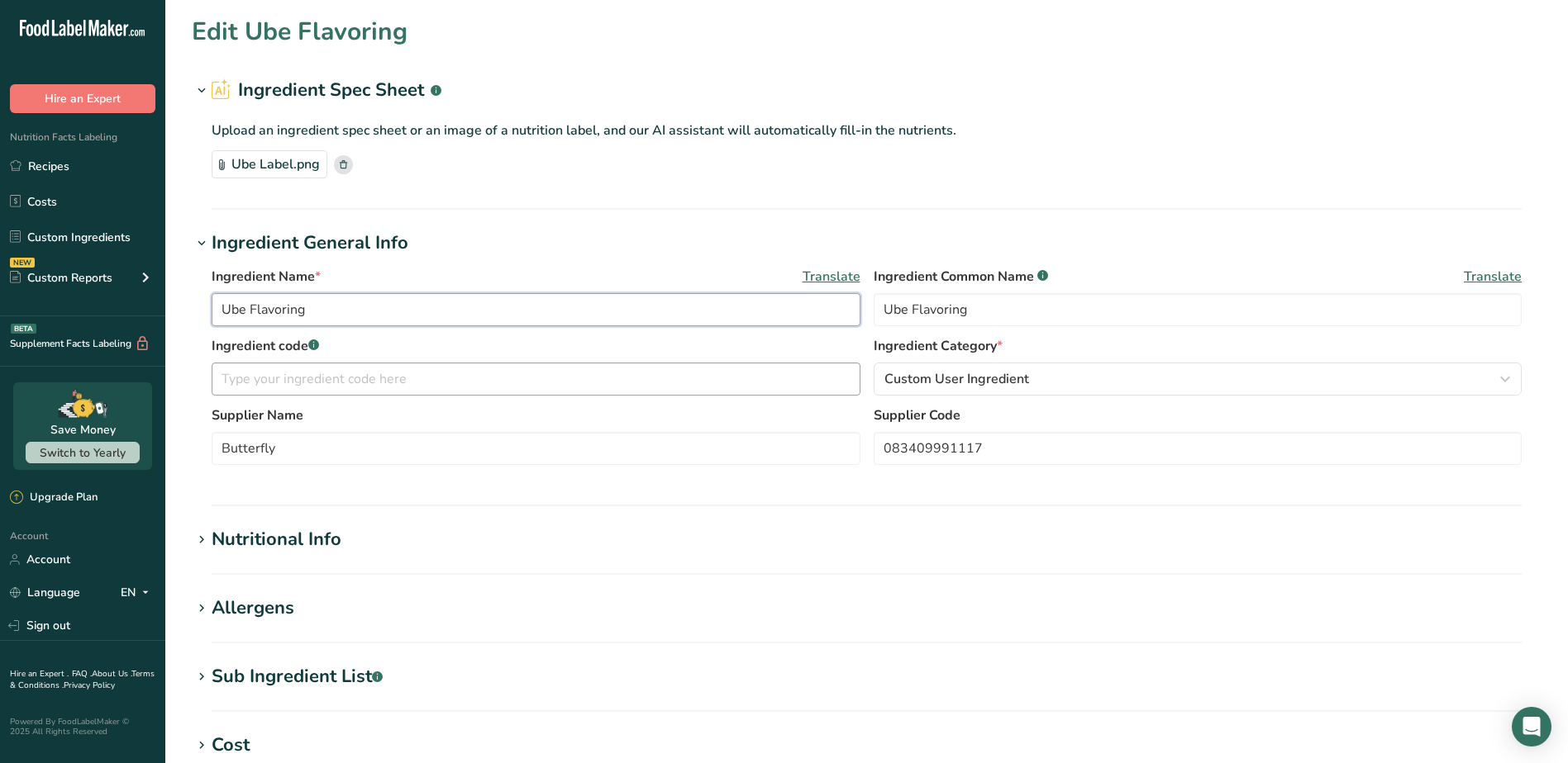
paste input "Butterfly"
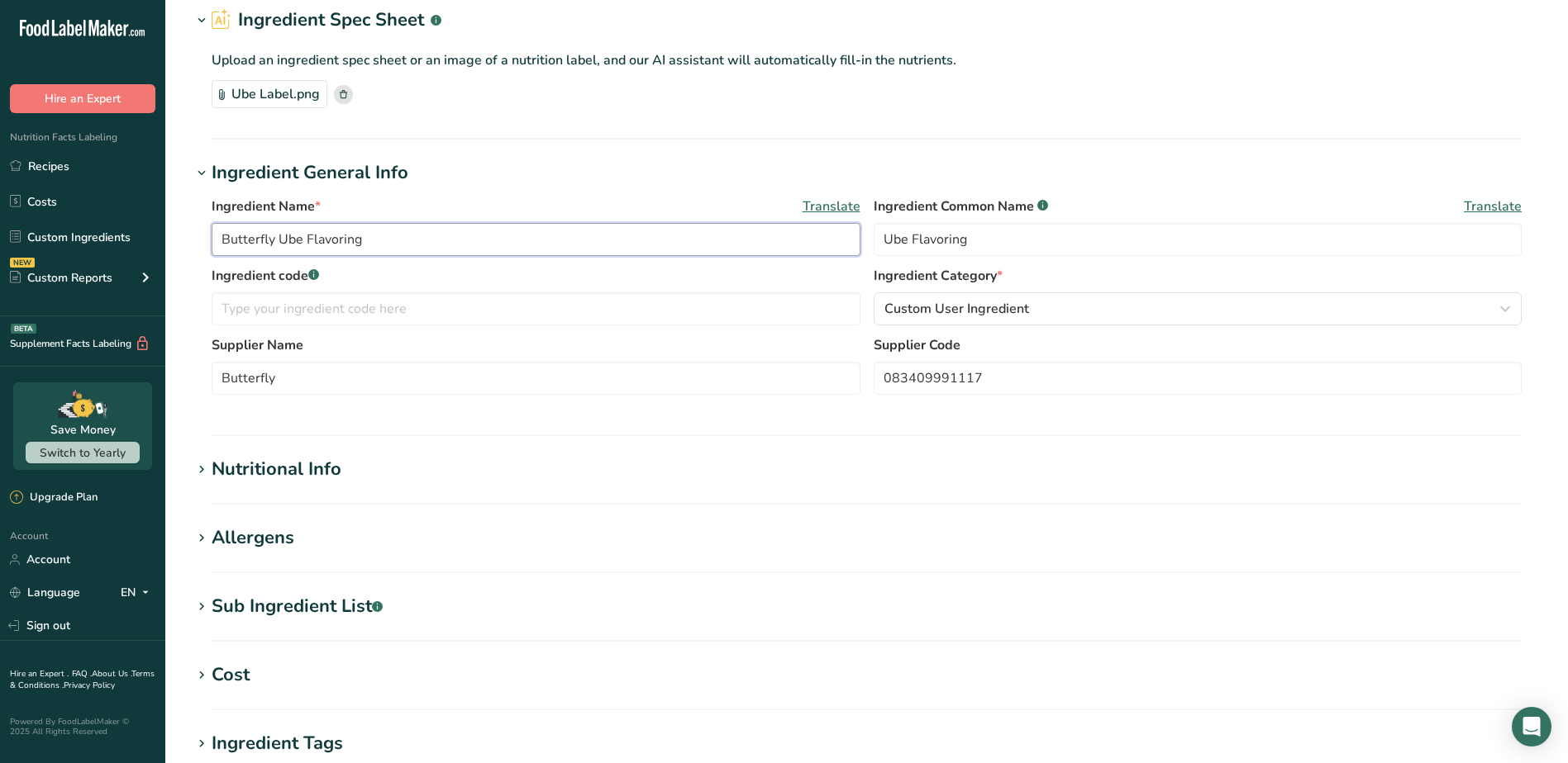
scroll to position [330, 0]
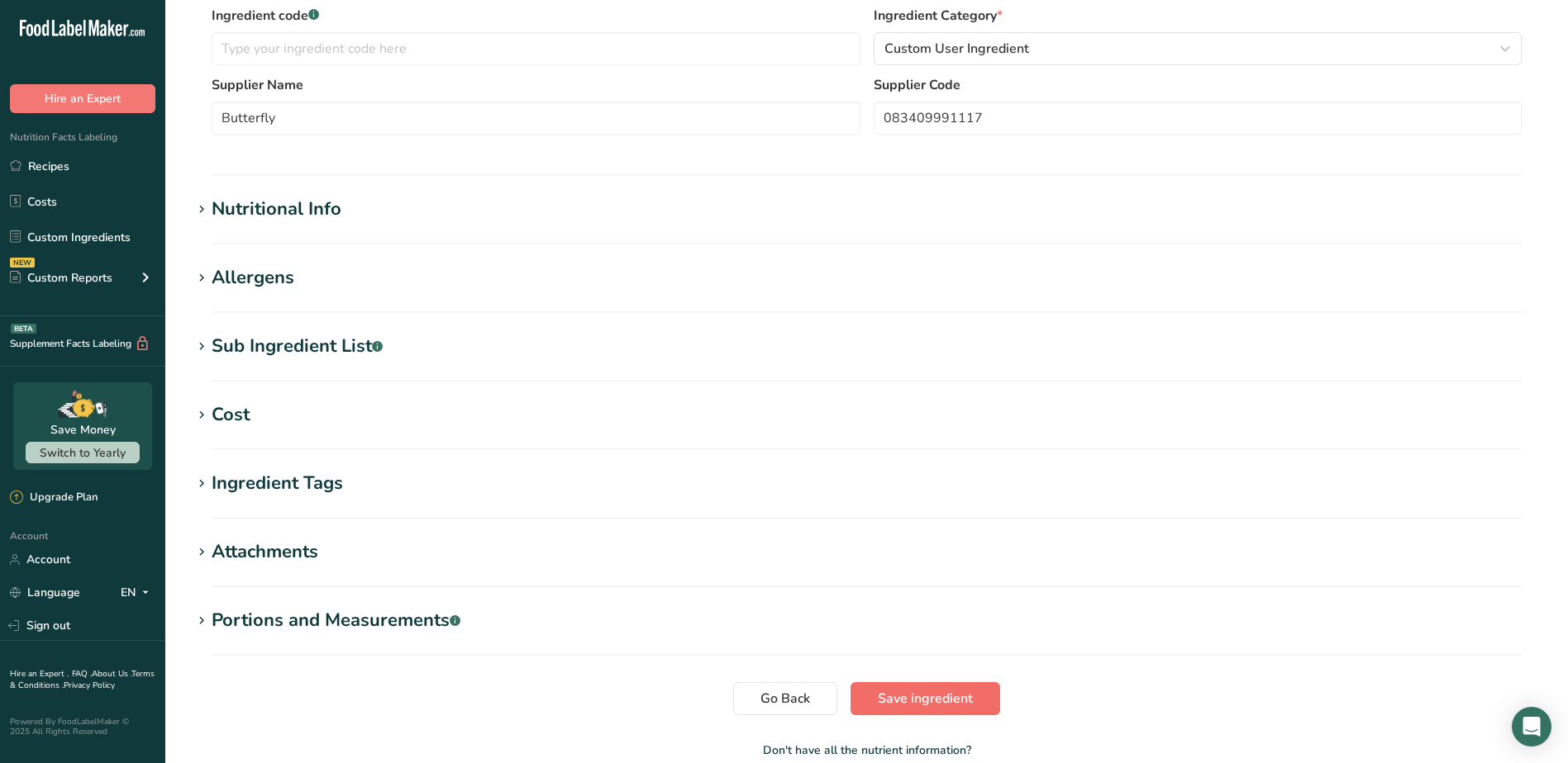
type input "Butterfly Ube Flavoring"
click at [952, 694] on span "Save ingredient" at bounding box center [926, 698] width 95 height 20
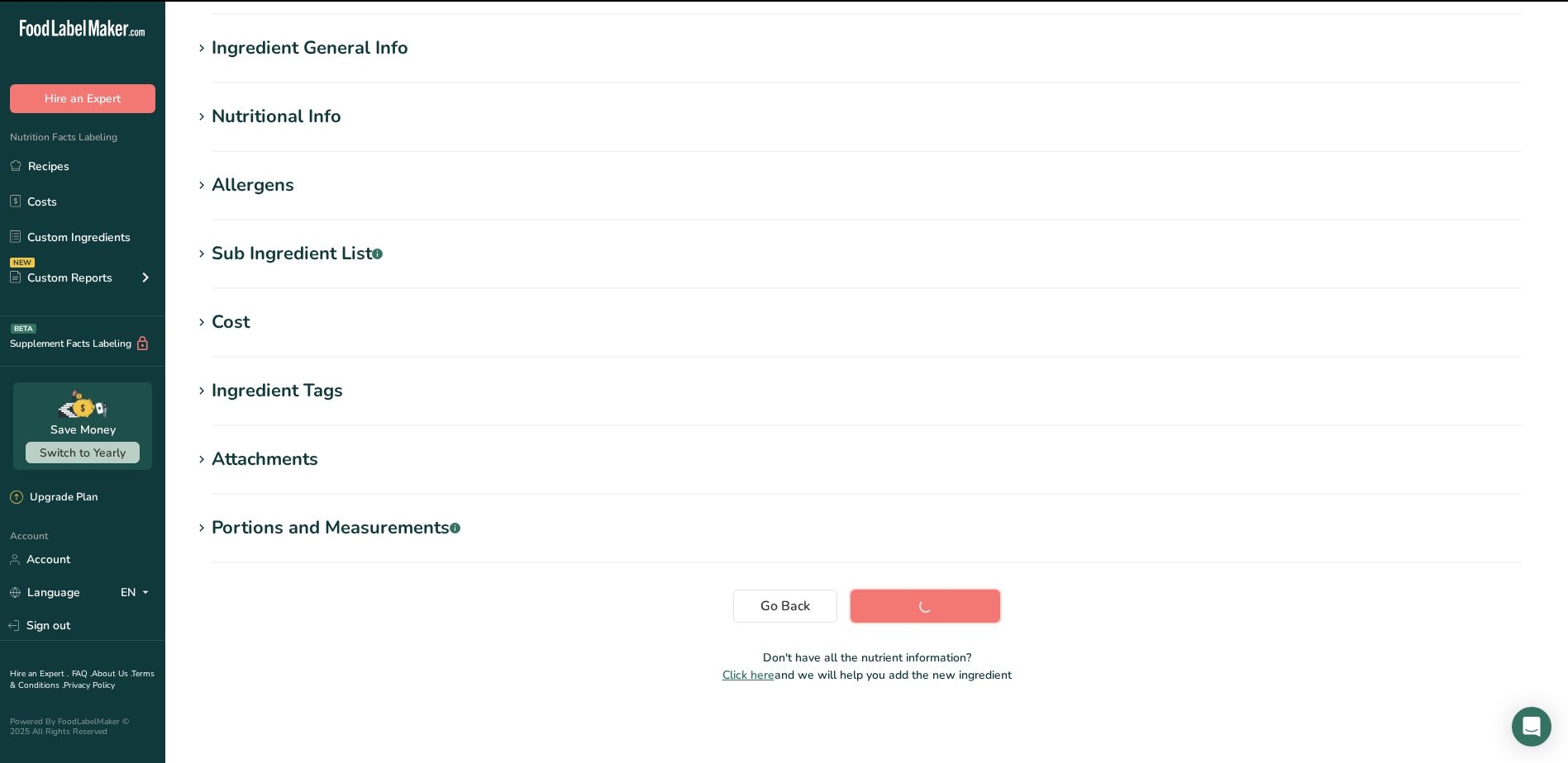
scroll to position [111, 0]
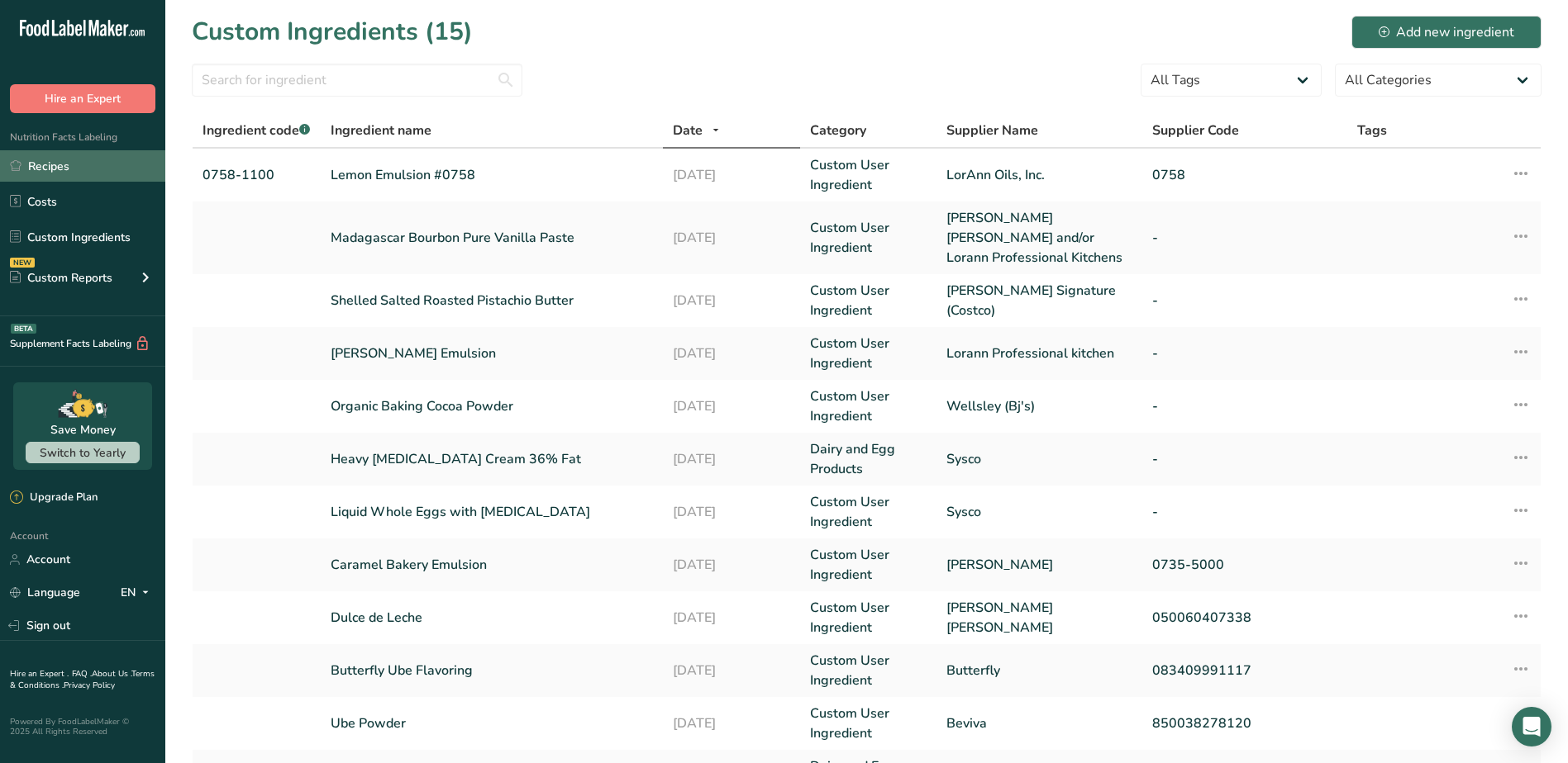
click at [35, 168] on link "Recipes" at bounding box center [82, 166] width 165 height 31
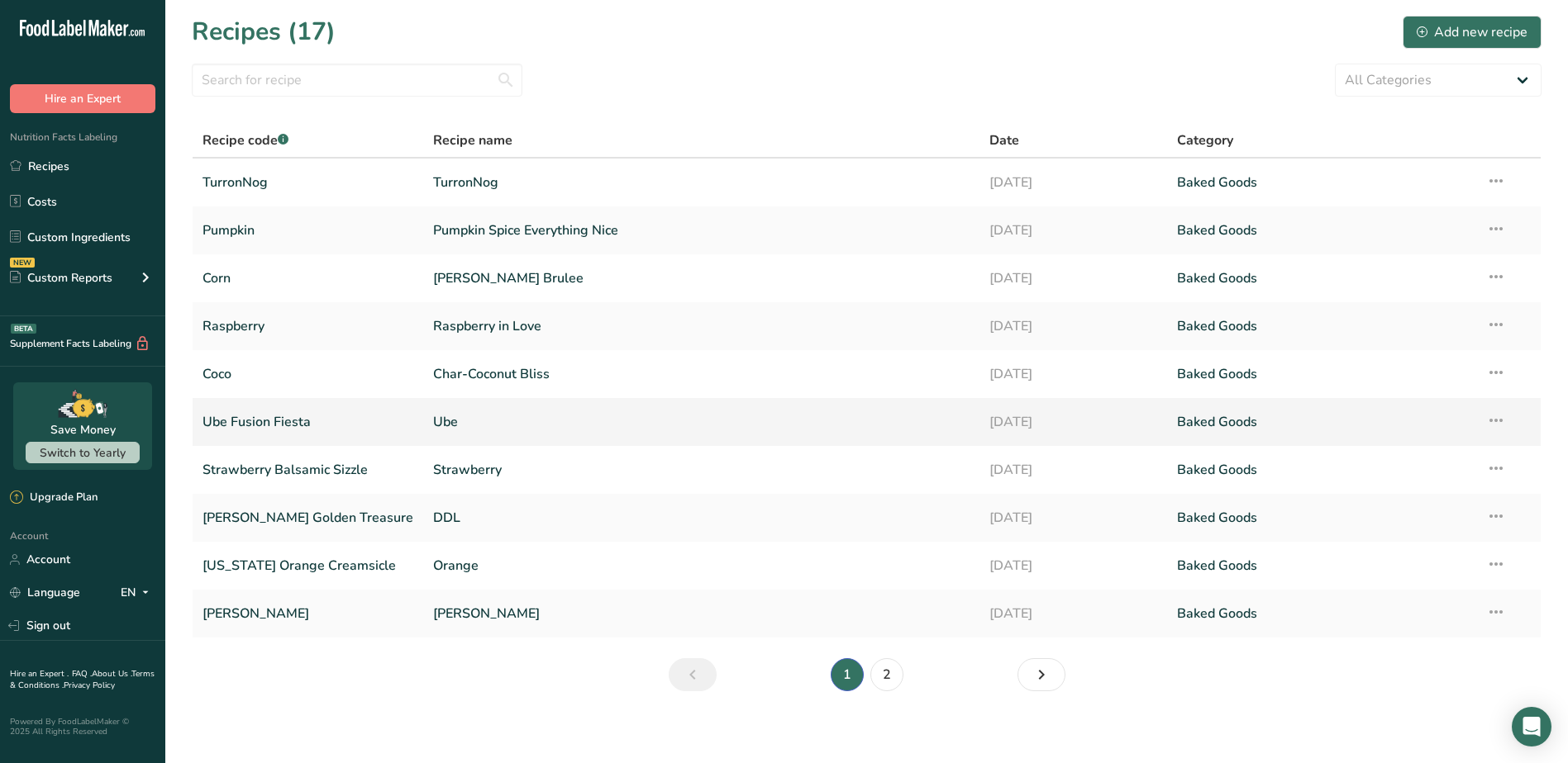
click at [218, 408] on link "Ube Fusion Fiesta" at bounding box center [307, 422] width 211 height 34
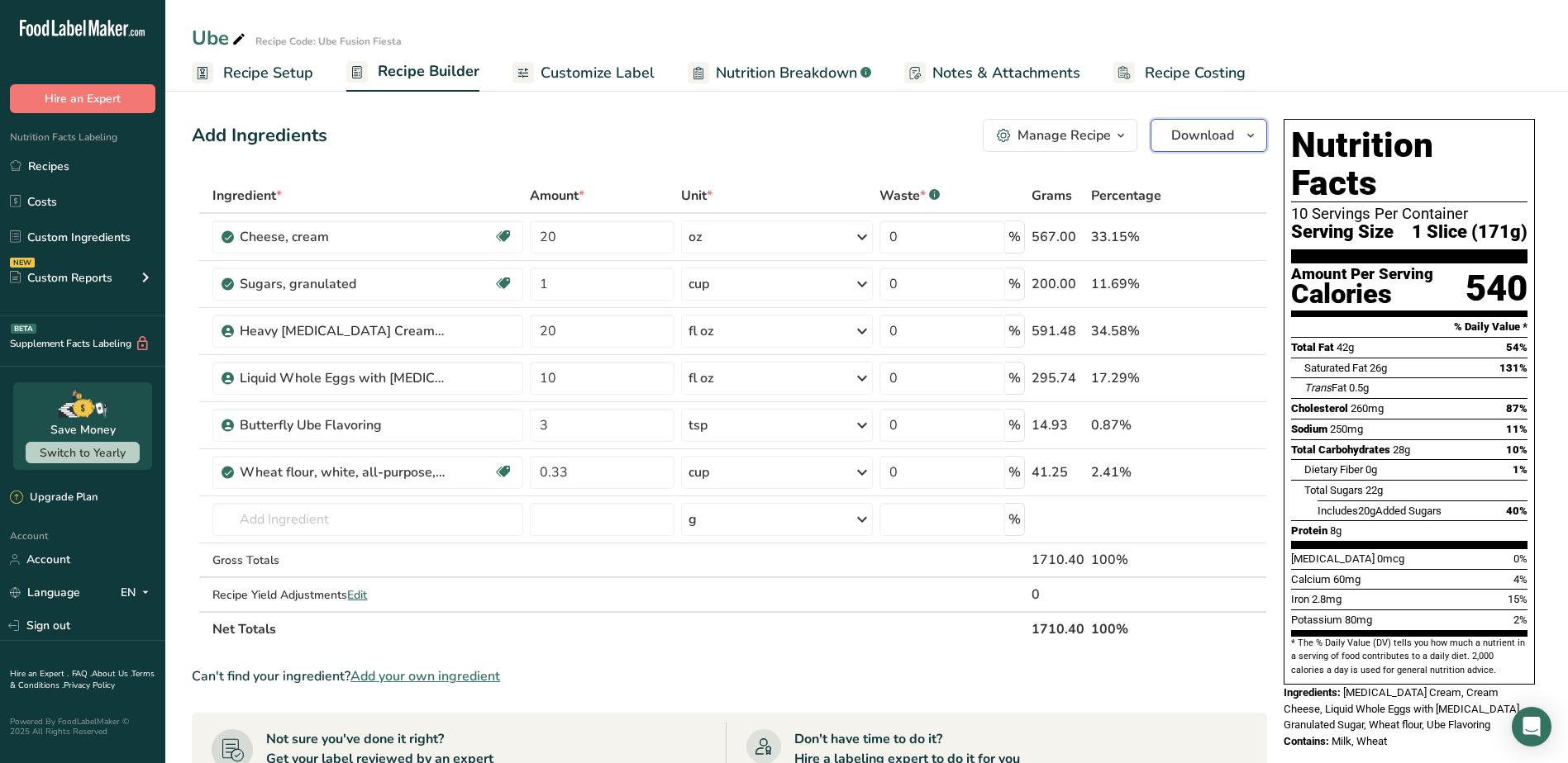
click at [1233, 129] on span "Download" at bounding box center [1202, 135] width 63 height 20
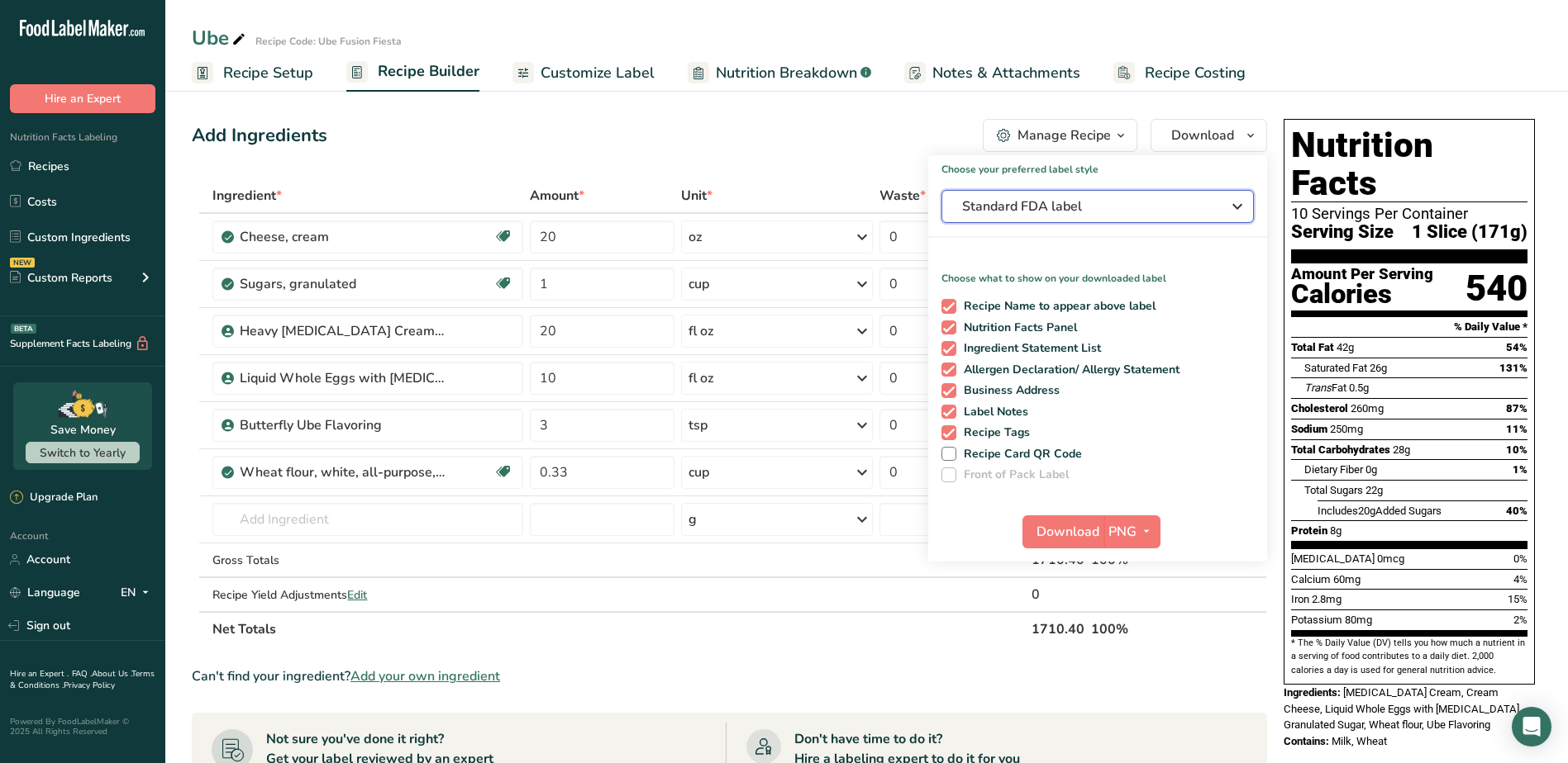
click at [1124, 213] on span "Standard FDA label" at bounding box center [1086, 206] width 248 height 20
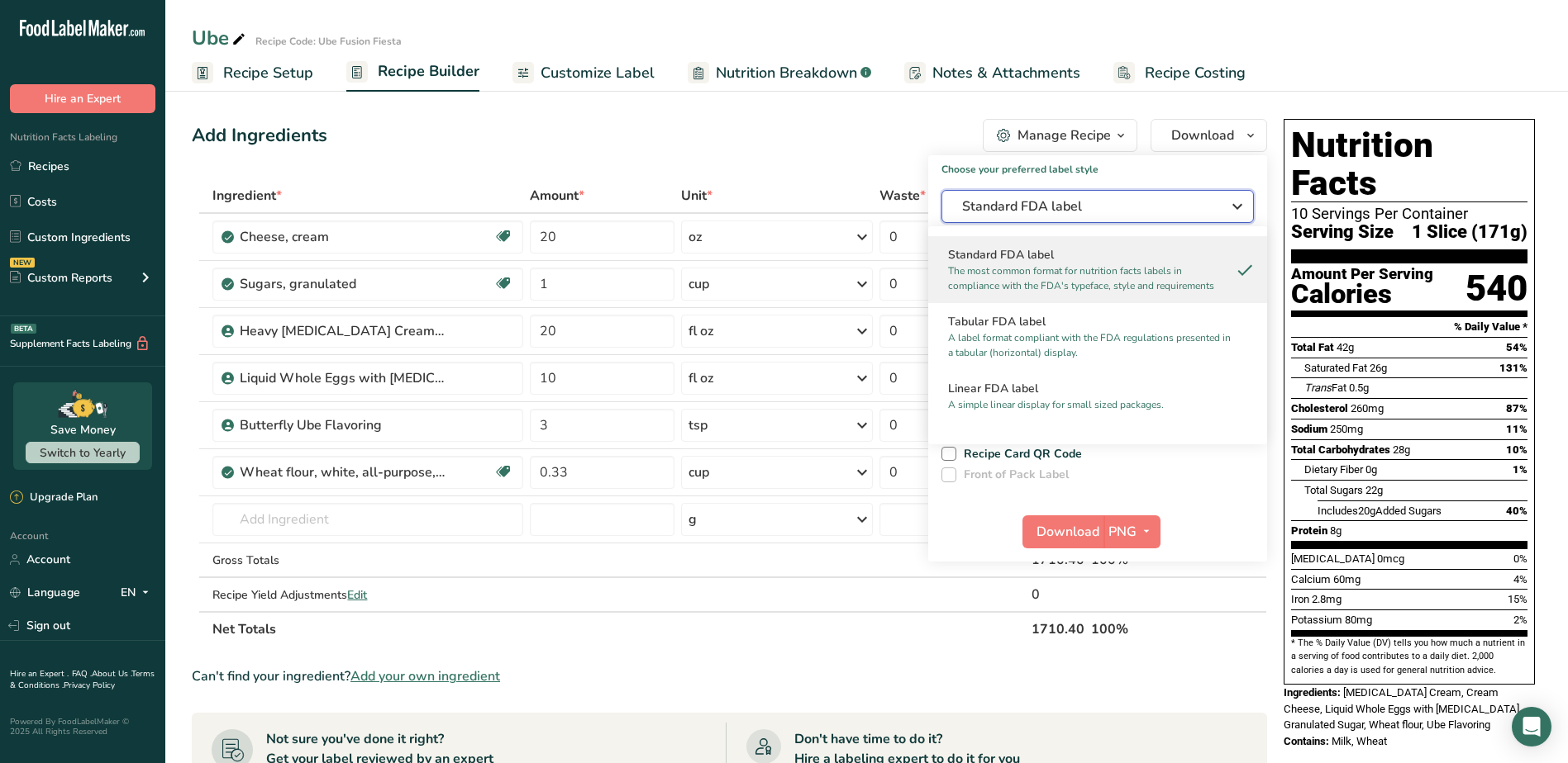
click at [1126, 211] on span "Standard FDA label" at bounding box center [1086, 206] width 248 height 20
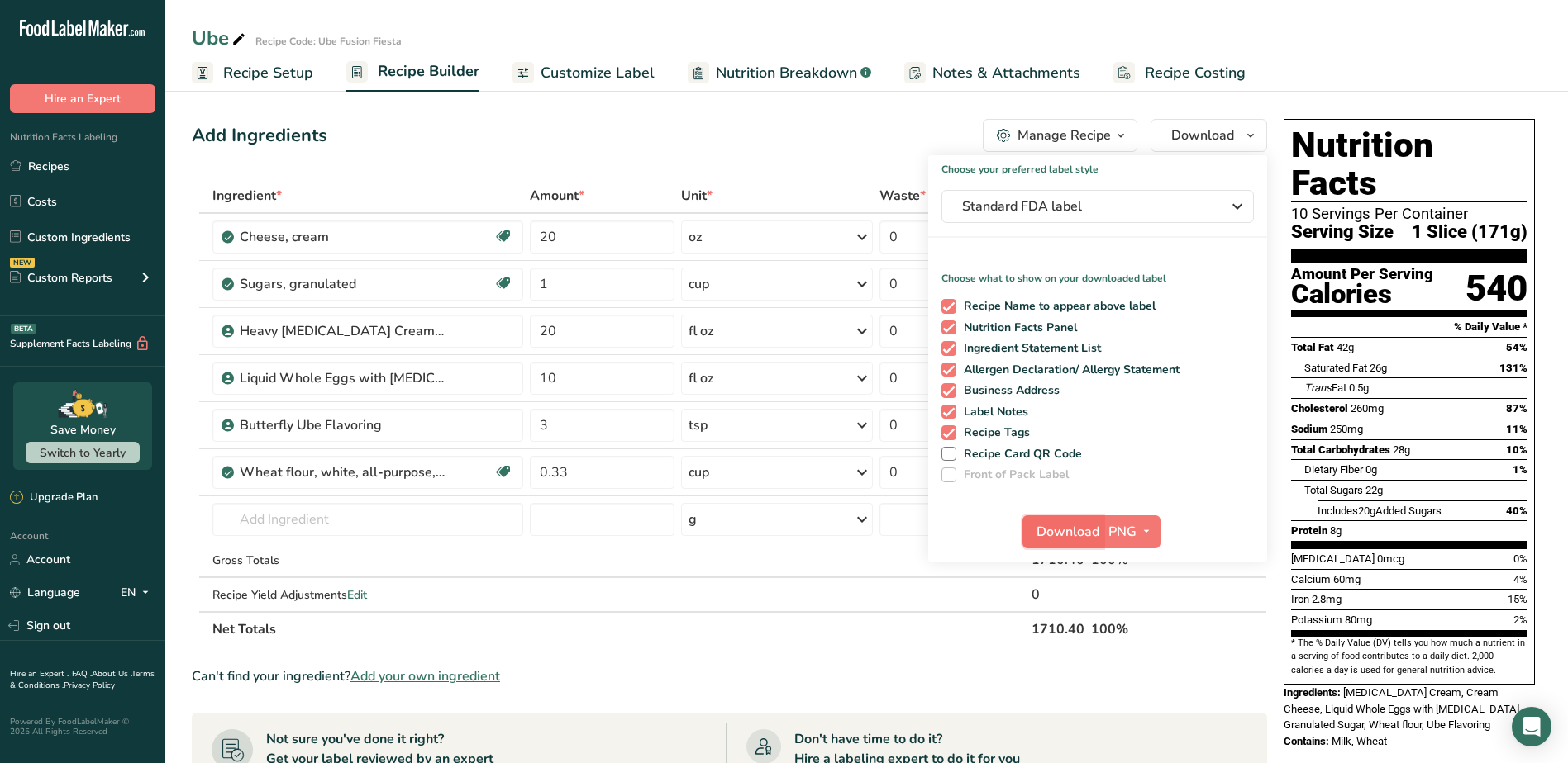
click at [1067, 532] on span "Download" at bounding box center [1068, 531] width 63 height 20
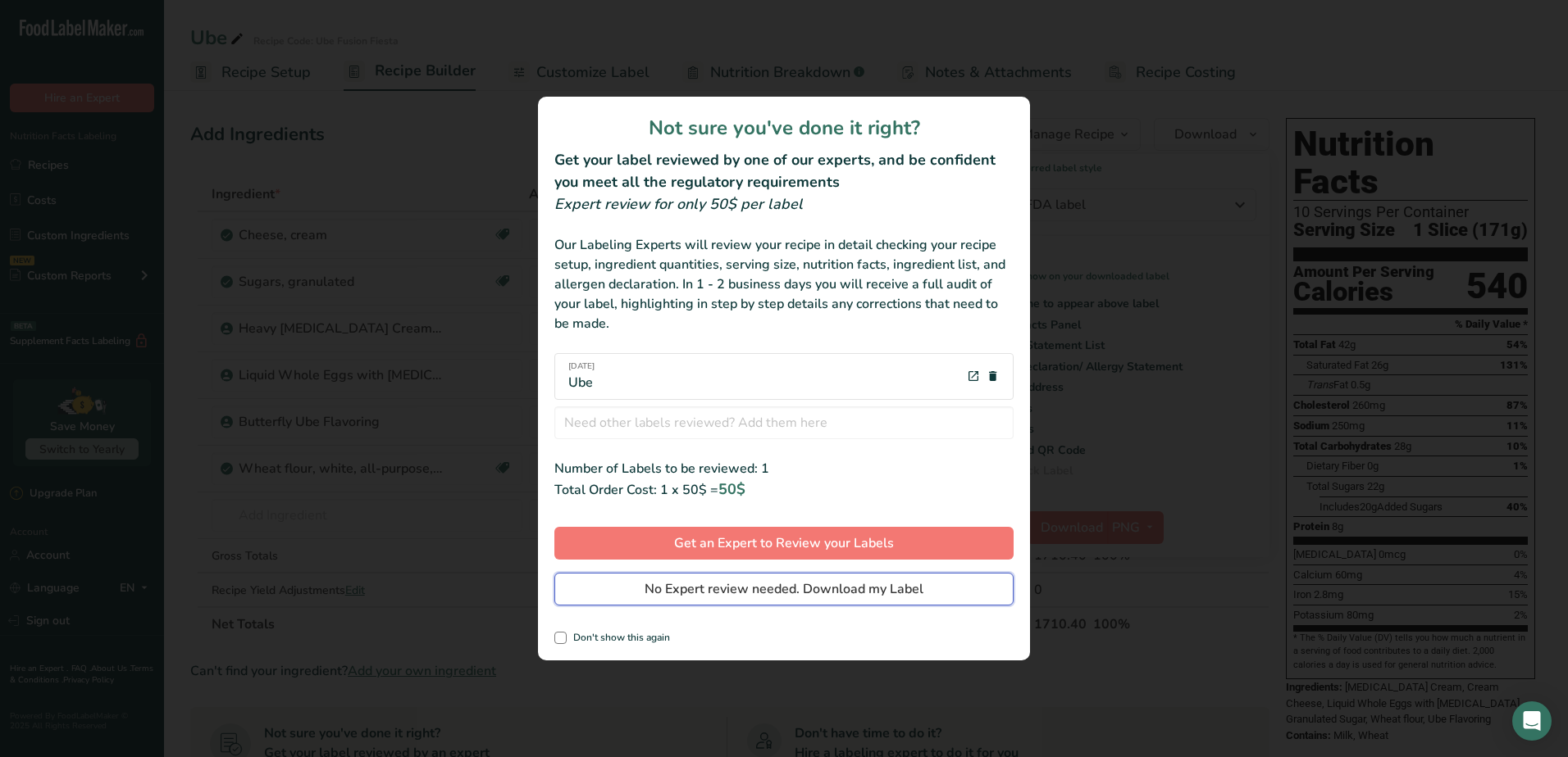
click at [794, 585] on span "No Expert review needed. Download my Label" at bounding box center [784, 589] width 279 height 20
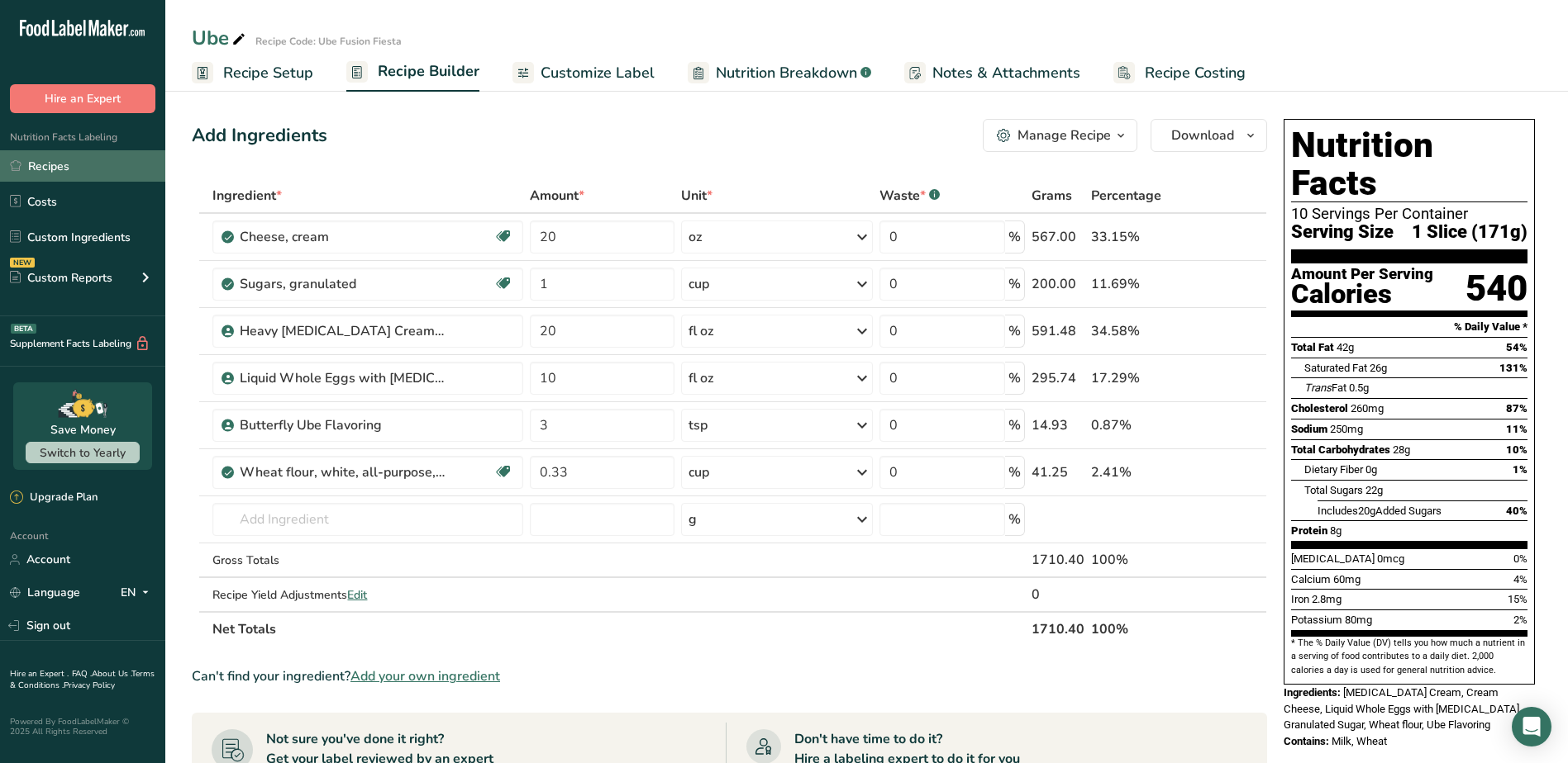
click at [37, 160] on link "Recipes" at bounding box center [82, 166] width 165 height 31
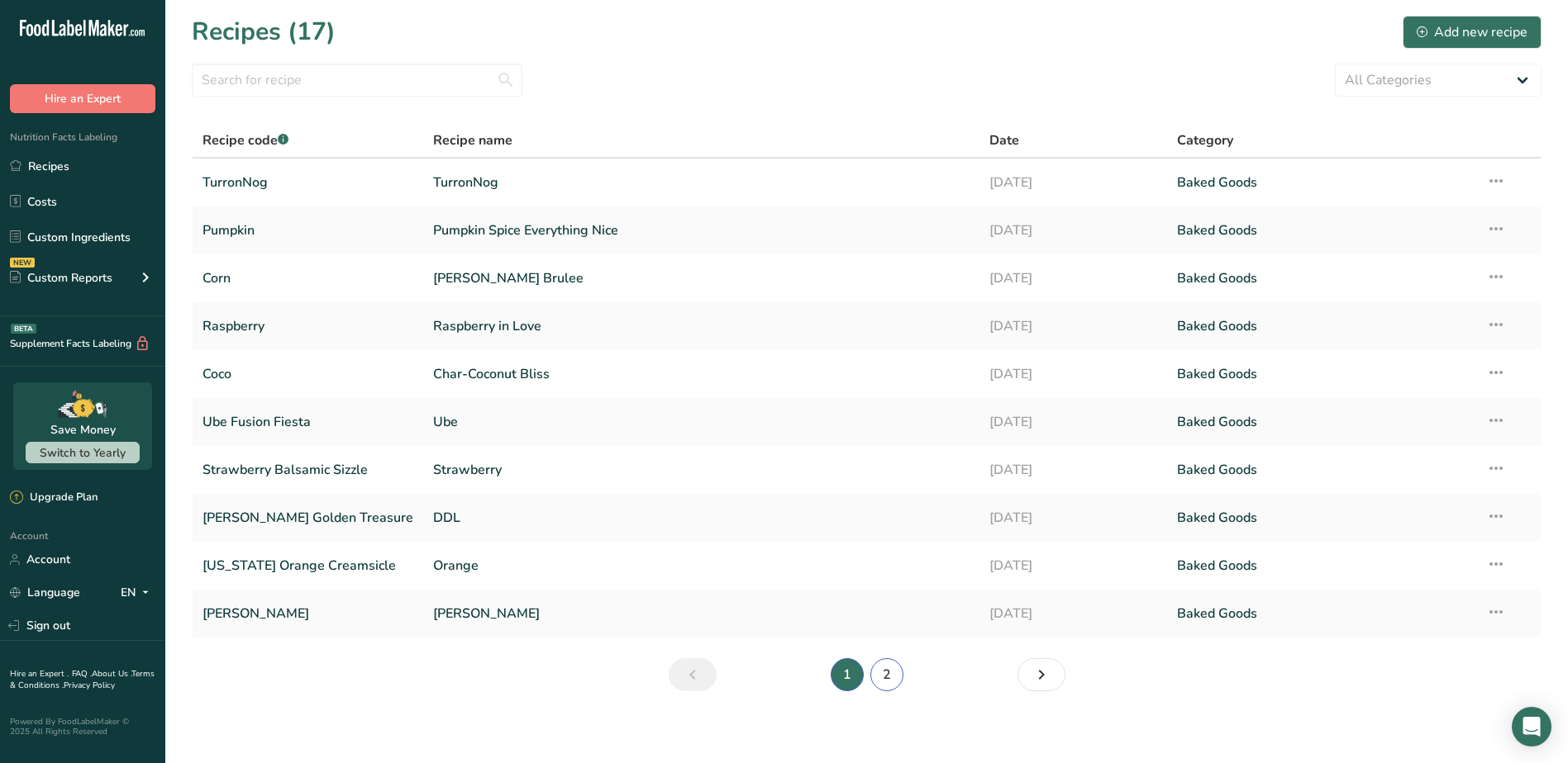
click at [885, 682] on link "2" at bounding box center [887, 674] width 33 height 33
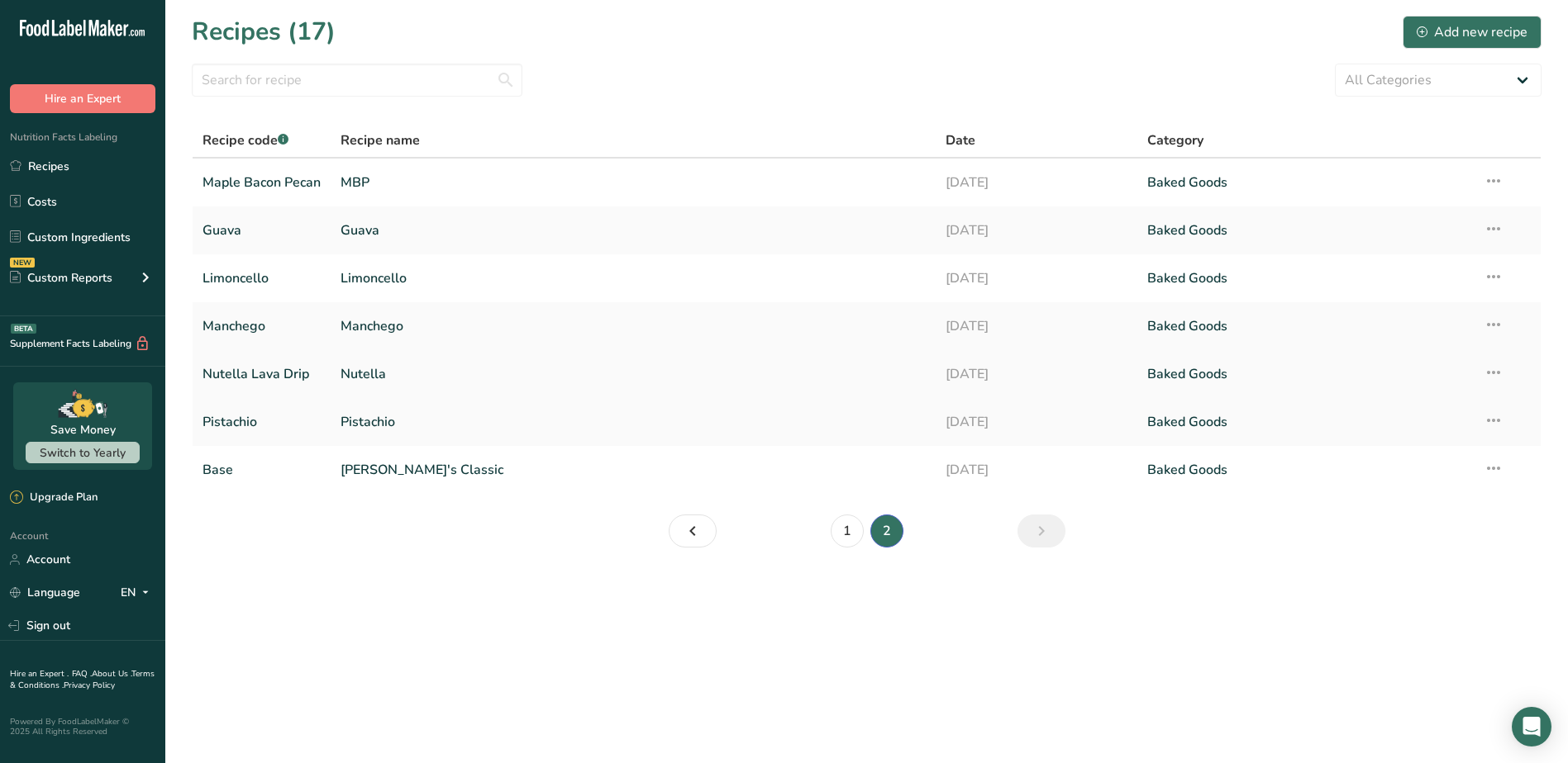
click at [233, 369] on link "Nutella Lava Drip" at bounding box center [261, 374] width 118 height 34
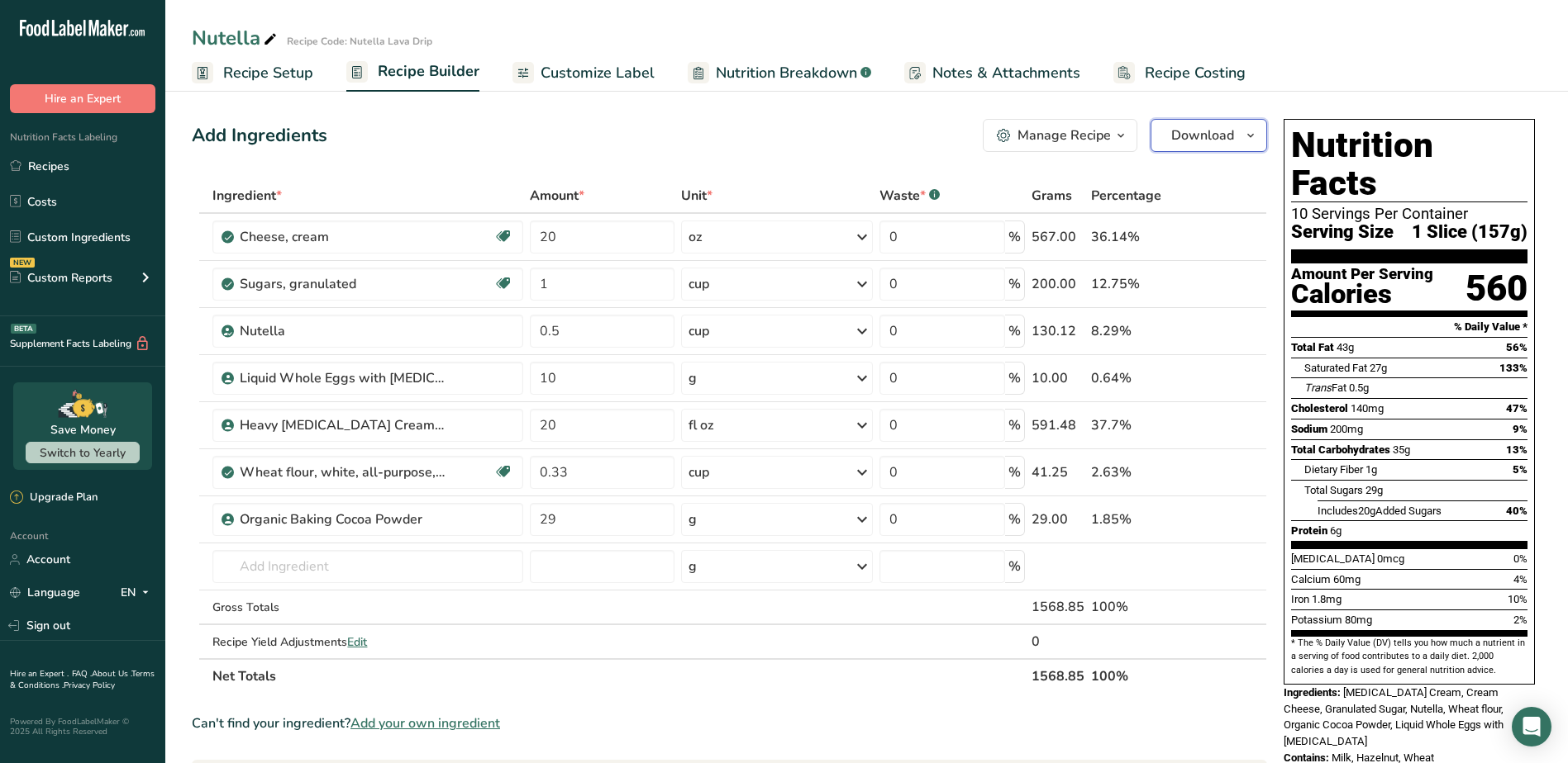
click at [1229, 133] on span "Download" at bounding box center [1202, 135] width 63 height 20
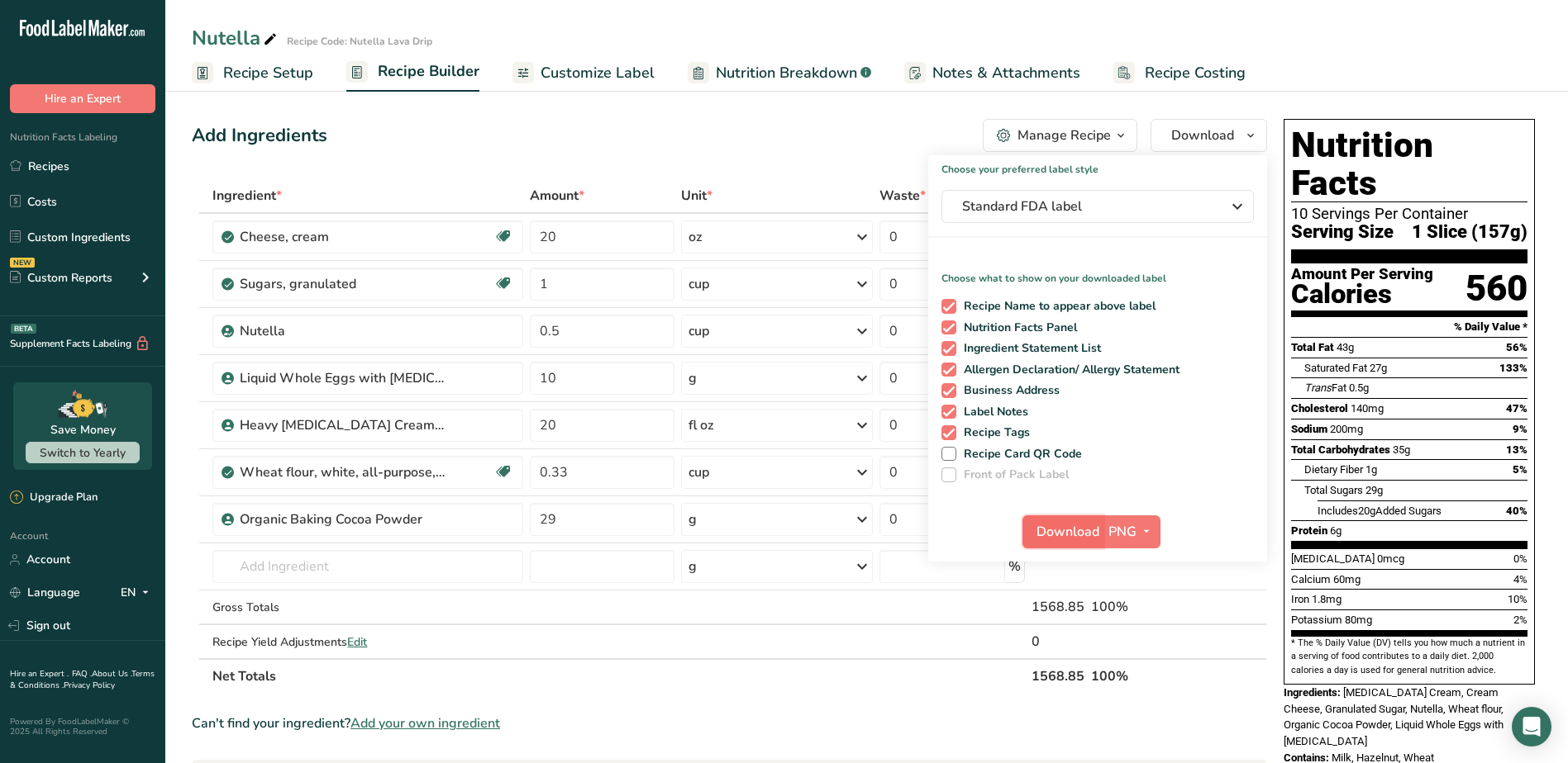
click at [1090, 527] on span "Download" at bounding box center [1068, 531] width 63 height 20
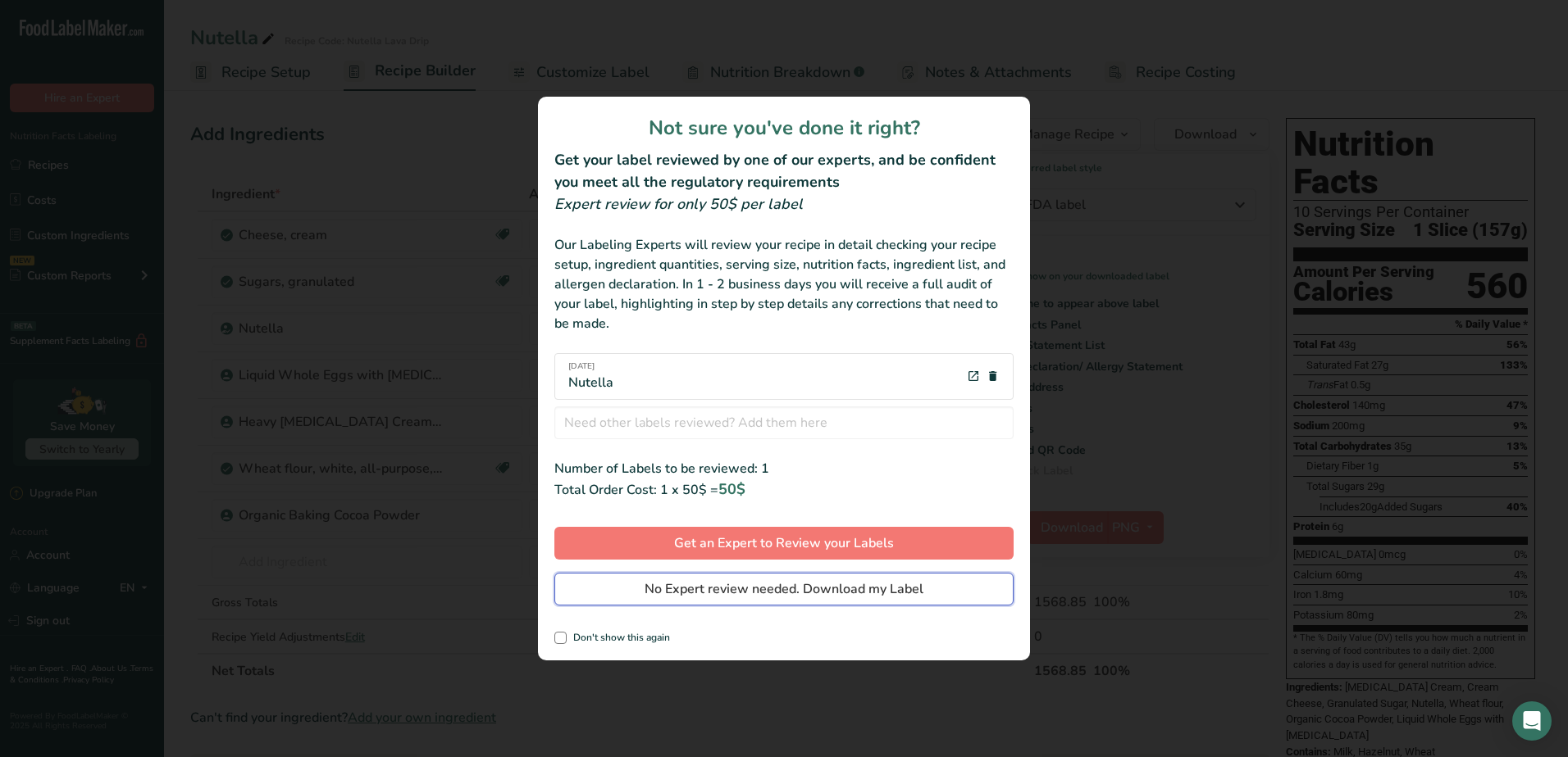
click at [820, 594] on span "No Expert review needed. Download my Label" at bounding box center [784, 589] width 279 height 20
